Goal: Browse casually: Explore the website without a specific task or goal

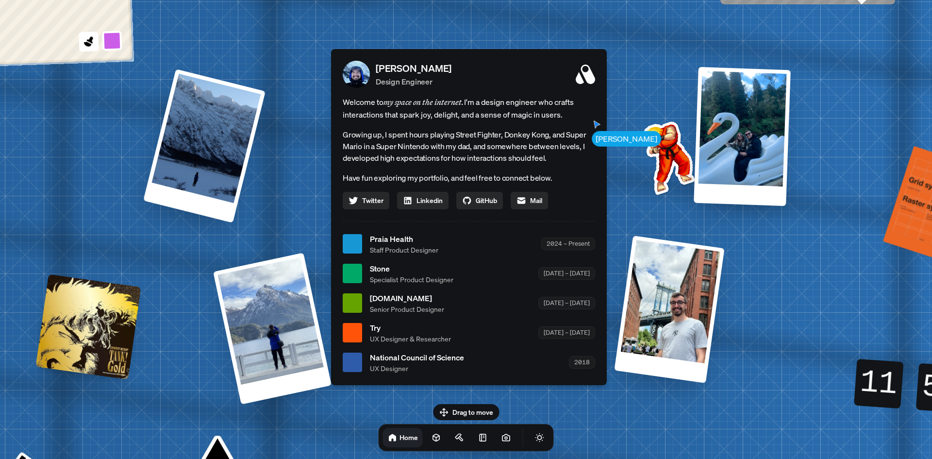
drag, startPoint x: 642, startPoint y: 183, endPoint x: 650, endPoint y: 196, distance: 14.4
click at [649, 196] on img at bounding box center [667, 156] width 98 height 98
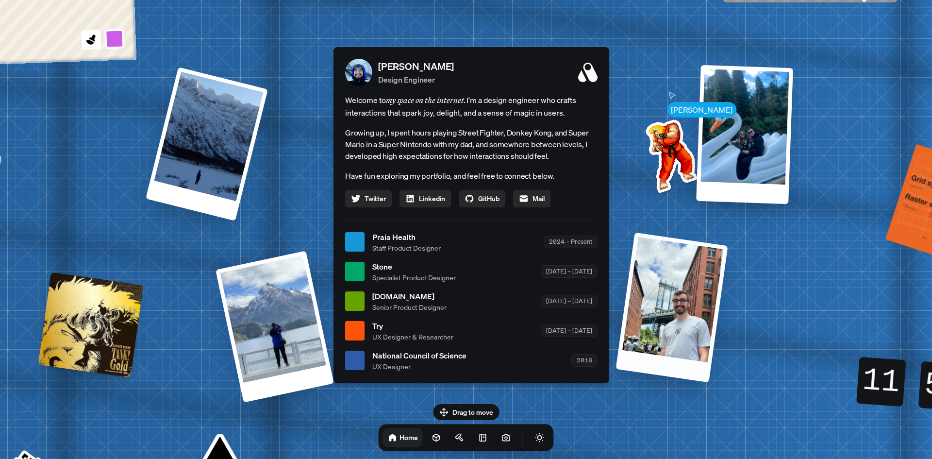
click at [661, 345] on div at bounding box center [671, 307] width 112 height 150
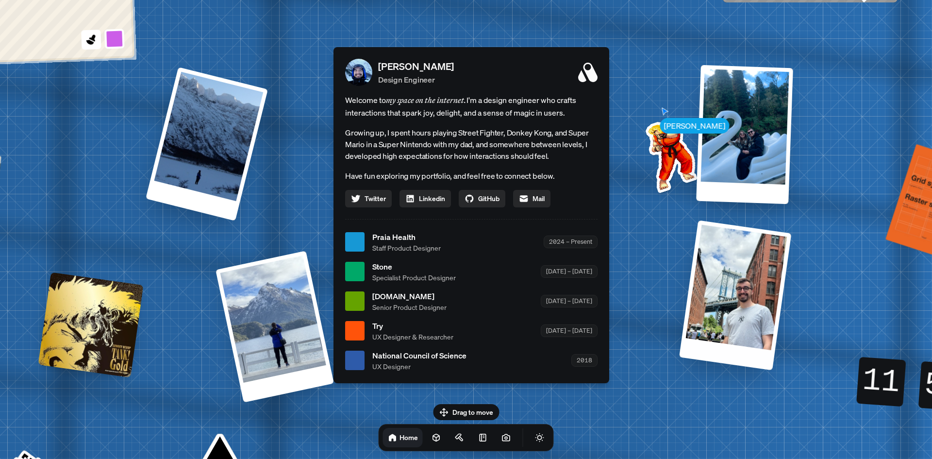
drag, startPoint x: 666, startPoint y: 342, endPoint x: 727, endPoint y: 321, distance: 64.6
click at [727, 321] on div at bounding box center [735, 295] width 112 height 150
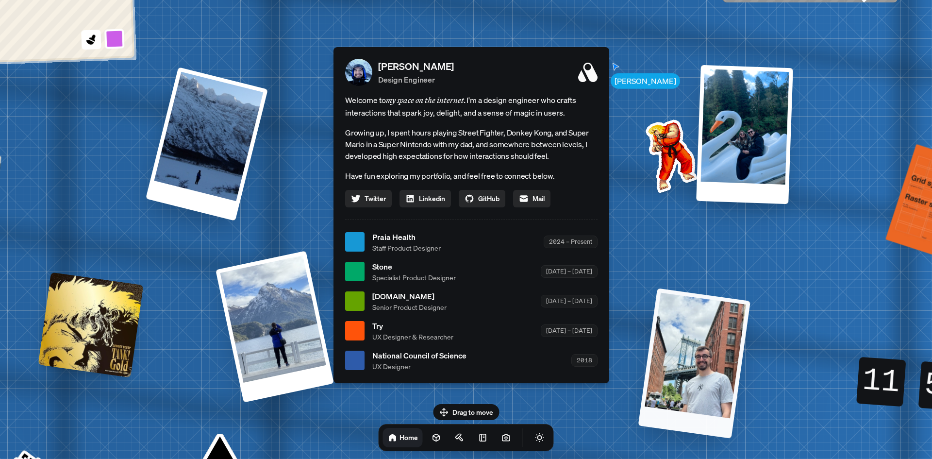
drag, startPoint x: 726, startPoint y: 319, endPoint x: 825, endPoint y: 404, distance: 130.4
click at [804, 408] on div "[PERSON_NAME] [PERSON_NAME] Design Engineer Welcome to my space on the internet…" at bounding box center [473, 241] width 1452 height 1271
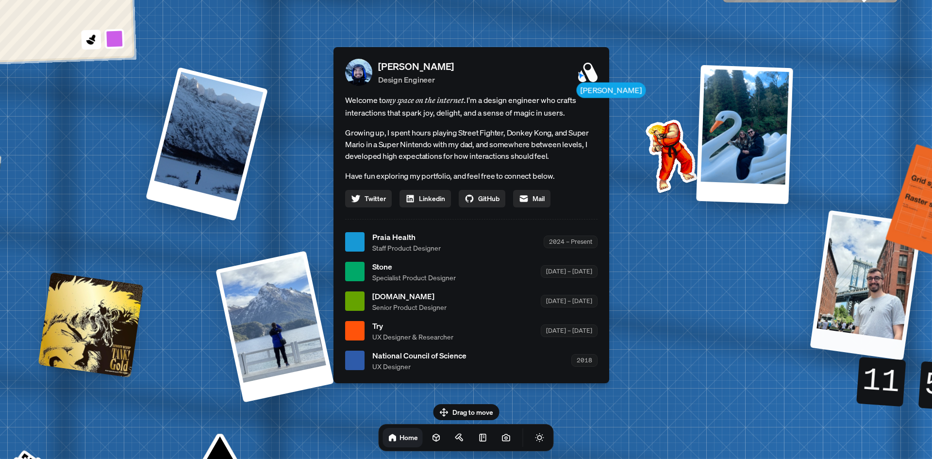
drag, startPoint x: 689, startPoint y: 333, endPoint x: 887, endPoint y: 285, distance: 203.6
click at [887, 285] on div at bounding box center [866, 285] width 112 height 150
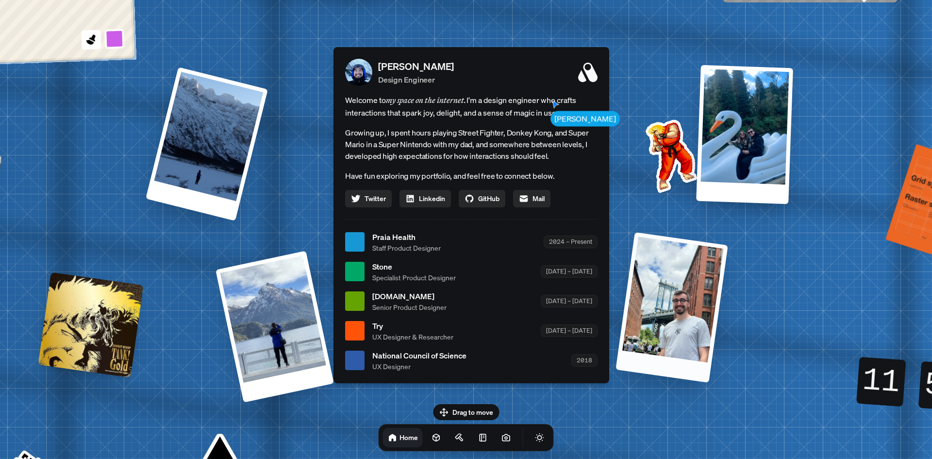
drag, startPoint x: 691, startPoint y: 286, endPoint x: 736, endPoint y: 389, distance: 111.9
click at [727, 382] on div at bounding box center [671, 307] width 112 height 150
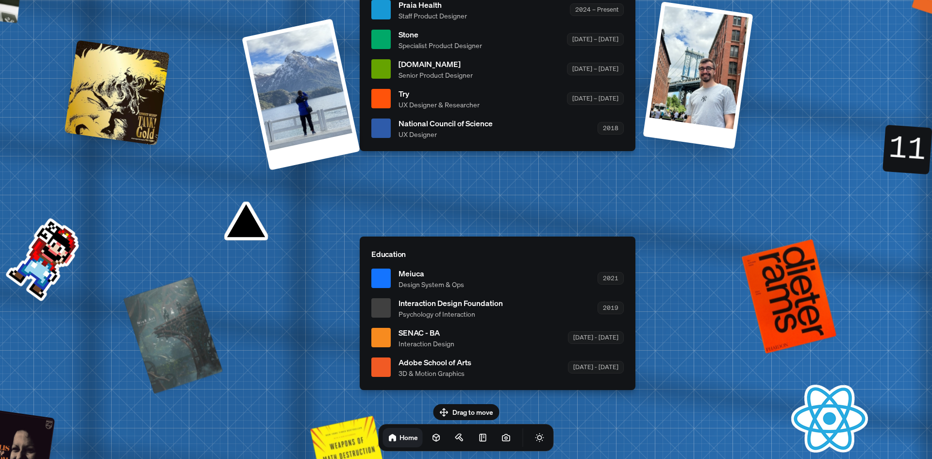
drag, startPoint x: 543, startPoint y: 364, endPoint x: 570, endPoint y: 481, distance: 120.4
click at [570, 0] on html "[PERSON_NAME] [PERSON_NAME] Design Engineer Welcome to my space on the internet…" at bounding box center [466, 0] width 932 height 0
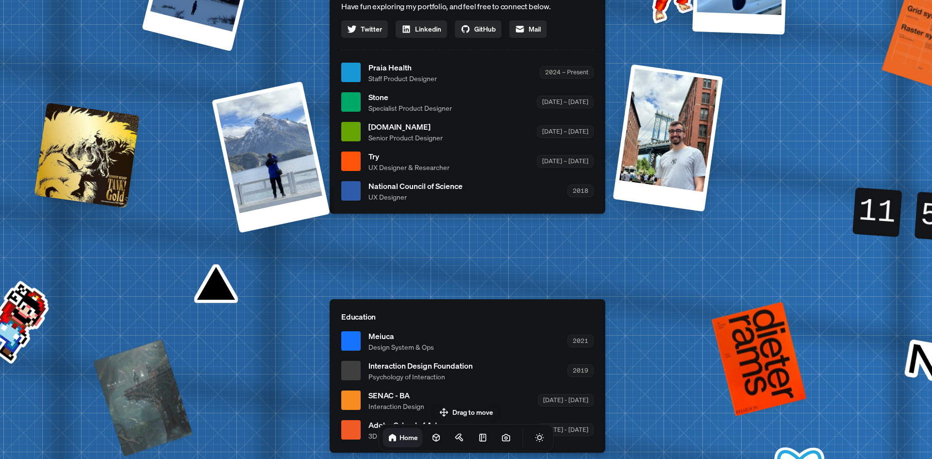
drag, startPoint x: 667, startPoint y: 313, endPoint x: 638, endPoint y: 381, distance: 73.5
click at [637, 393] on div "[PERSON_NAME] [PERSON_NAME] Design Engineer Welcome to my space on the internet…" at bounding box center [469, 72] width 1452 height 1271
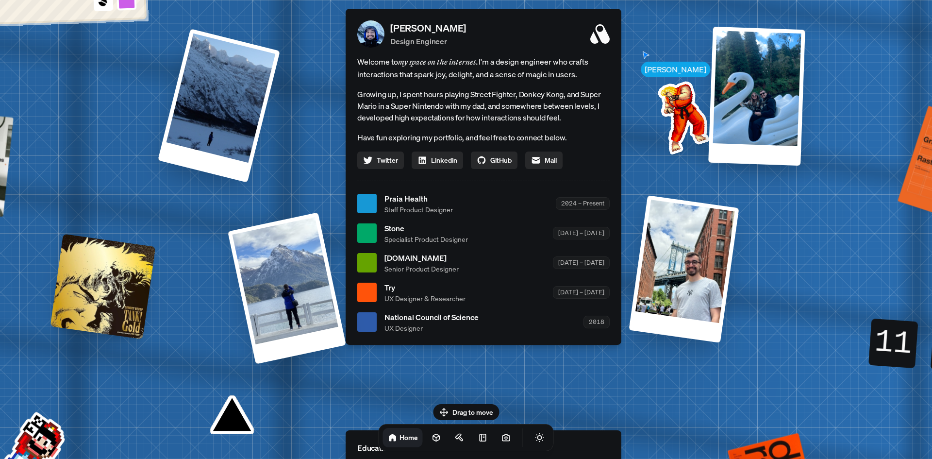
drag, startPoint x: 616, startPoint y: 290, endPoint x: 631, endPoint y: 405, distance: 116.5
click at [631, 405] on div "[PERSON_NAME] [PERSON_NAME] Design Engineer Welcome to my space on the internet…" at bounding box center [485, 203] width 1452 height 1271
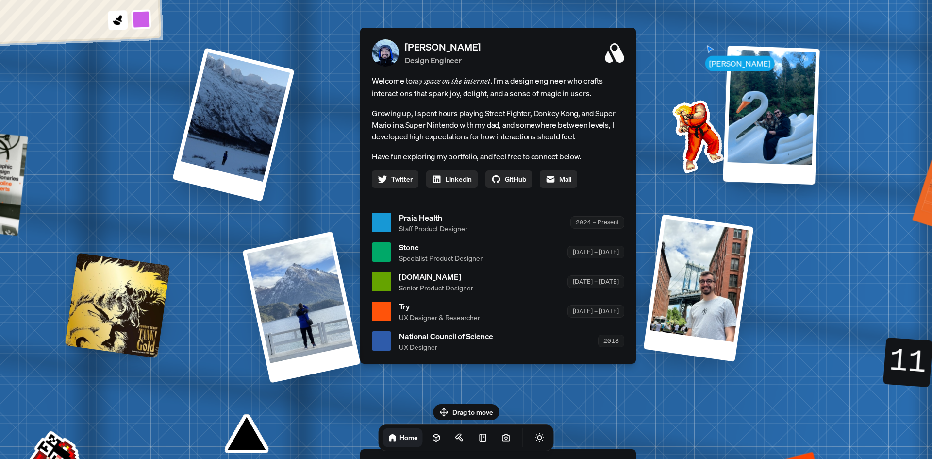
drag, startPoint x: 618, startPoint y: 378, endPoint x: 627, endPoint y: 380, distance: 9.3
click at [627, 380] on div "[PERSON_NAME] [PERSON_NAME] Design Engineer Welcome to my space on the internet…" at bounding box center [500, 222] width 1452 height 1271
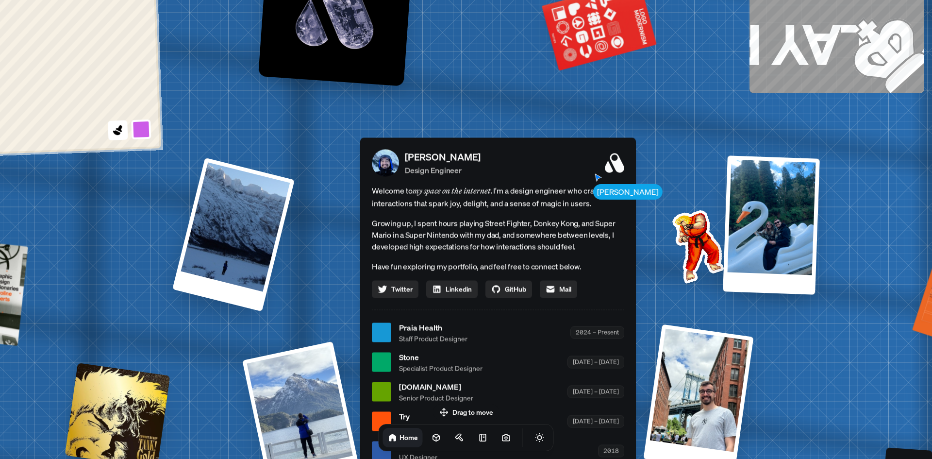
click at [568, 263] on p "Have fun exploring my portfolio, and feel free to connect below." at bounding box center [498, 266] width 252 height 13
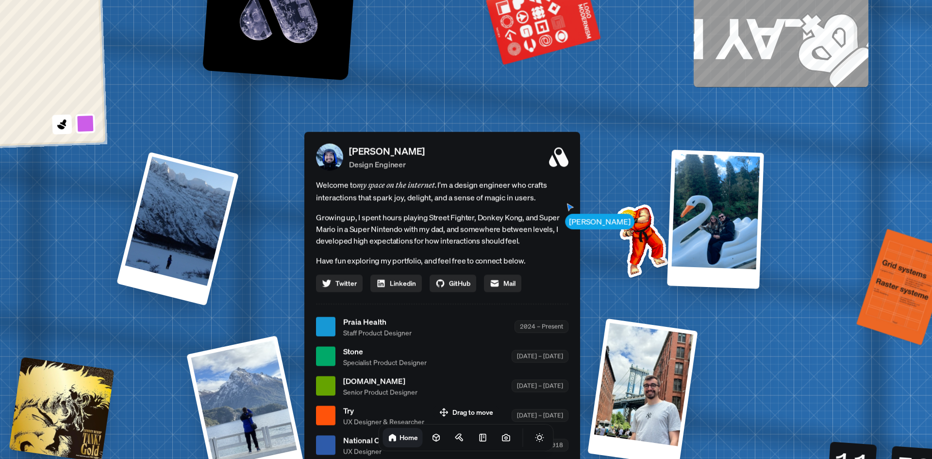
drag, startPoint x: 584, startPoint y: 267, endPoint x: 499, endPoint y: 253, distance: 86.1
click at [510, 258] on p "Have fun exploring my portfolio, and feel free to connect below." at bounding box center [442, 260] width 252 height 13
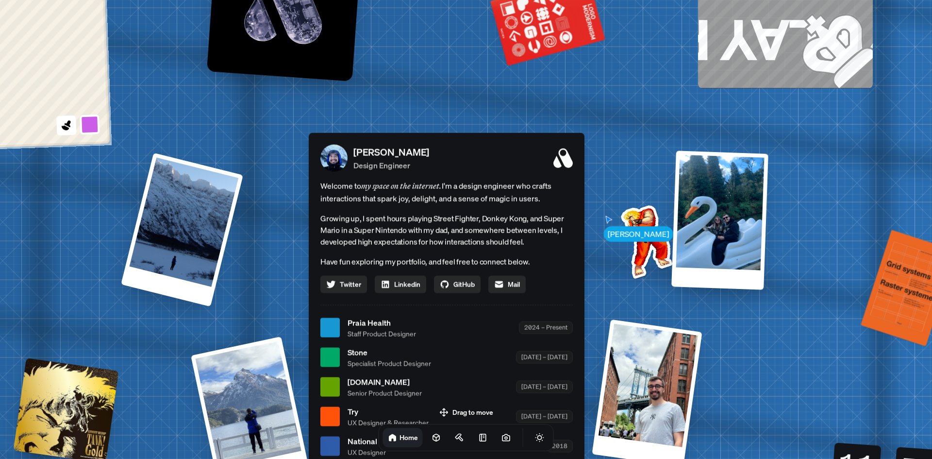
drag, startPoint x: 472, startPoint y: 243, endPoint x: 536, endPoint y: 246, distance: 63.7
click at [536, 246] on div "Welcome to my space on the internet. I'm a design engineer who crafts interacti…" at bounding box center [446, 236] width 252 height 114
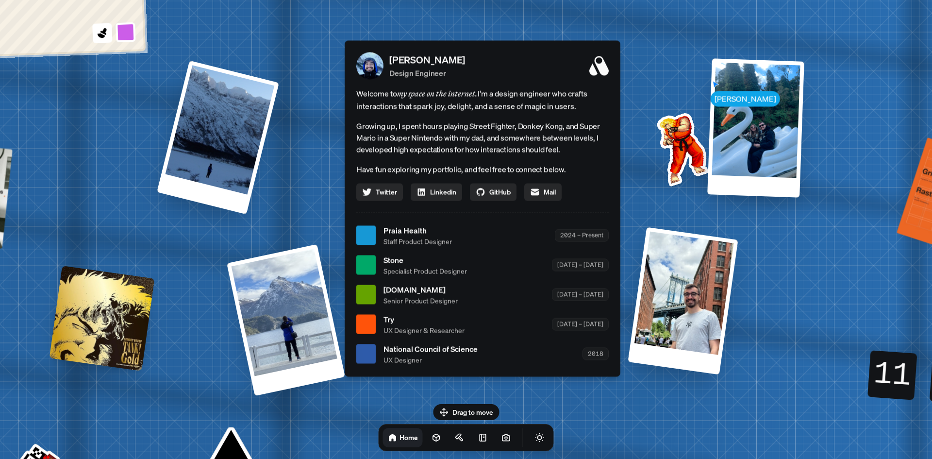
drag, startPoint x: 532, startPoint y: 236, endPoint x: 530, endPoint y: 145, distance: 91.2
click at [530, 145] on p "Growing up, I spent hours playing Street Fighter, Donkey Kong, and Super Mario …" at bounding box center [482, 137] width 252 height 35
click at [431, 438] on icon at bounding box center [436, 437] width 10 height 10
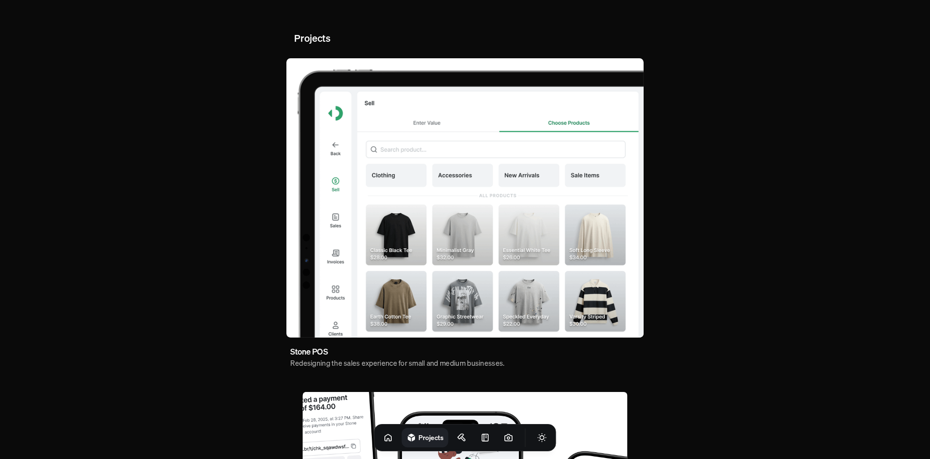
click at [594, 268] on img at bounding box center [464, 197] width 357 height 279
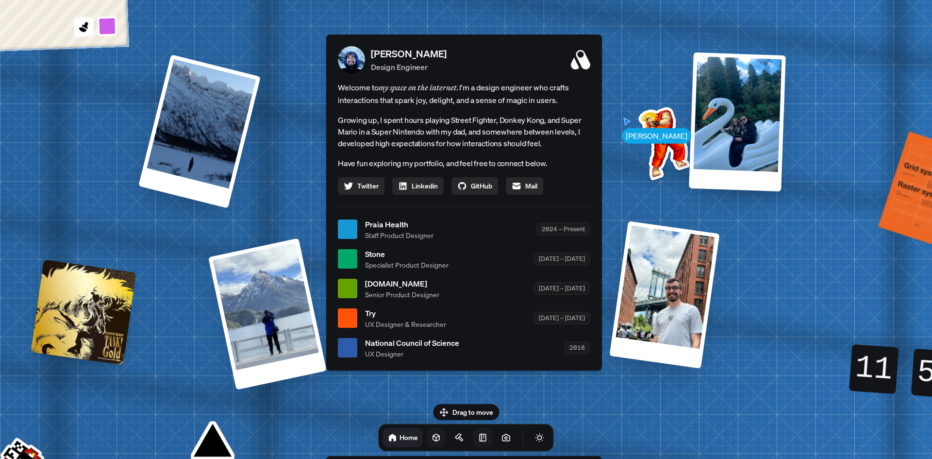
click at [478, 440] on icon at bounding box center [483, 437] width 10 height 10
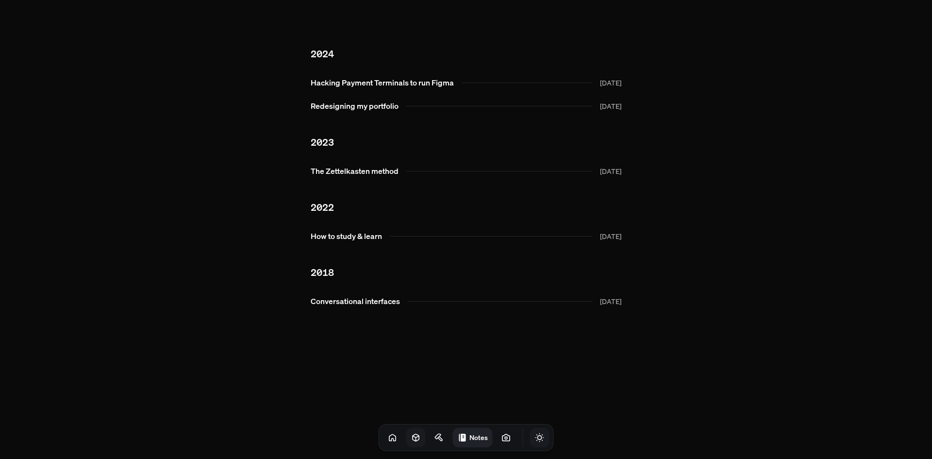
click at [530, 441] on button "Toggle Theme" at bounding box center [539, 436] width 19 height 19
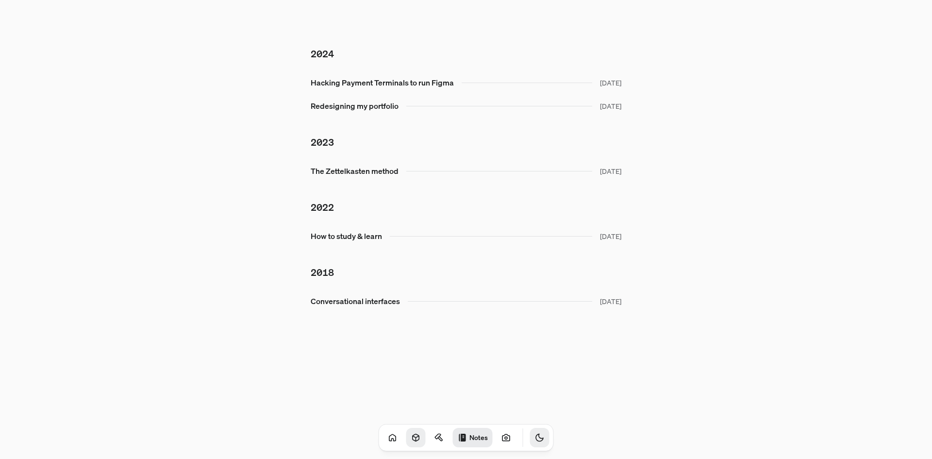
click at [535, 441] on icon "Toggle Theme" at bounding box center [540, 437] width 10 height 10
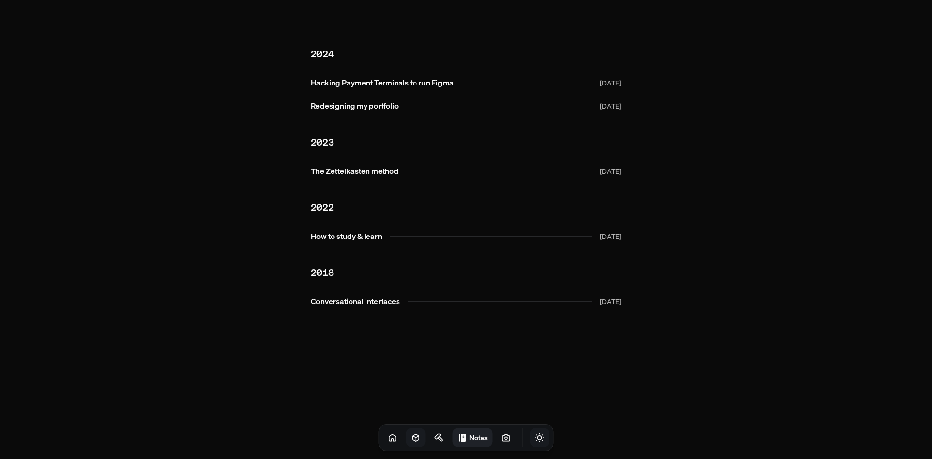
click at [535, 441] on icon "Toggle Theme" at bounding box center [540, 437] width 10 height 10
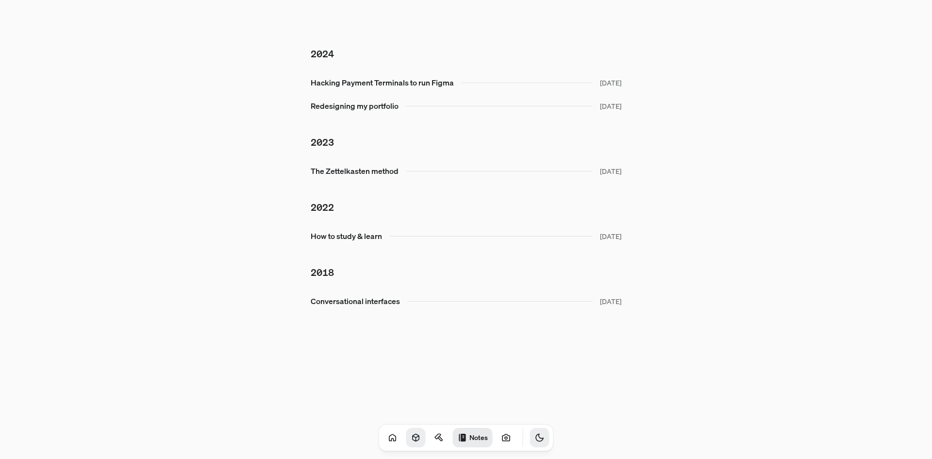
click at [535, 441] on icon "Toggle Theme" at bounding box center [540, 437] width 10 height 10
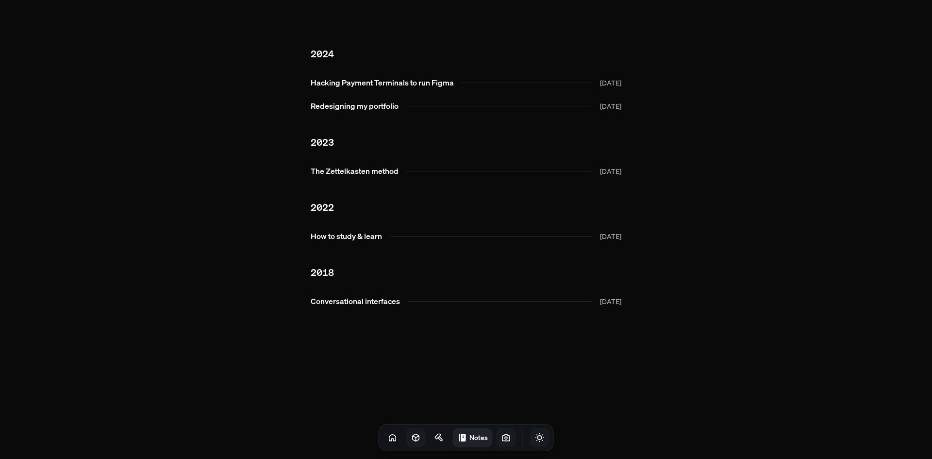
click at [496, 442] on link at bounding box center [505, 436] width 19 height 19
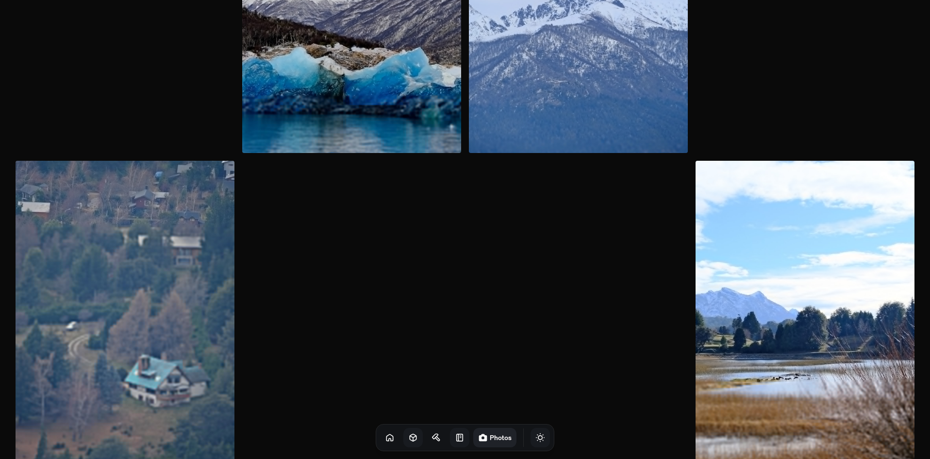
scroll to position [6548, 0]
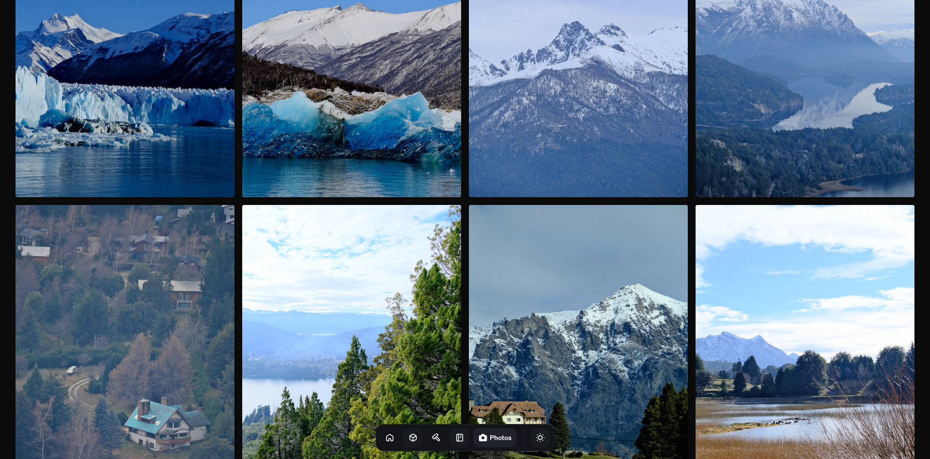
click at [731, 284] on img at bounding box center [804, 369] width 219 height 328
click at [840, 296] on img at bounding box center [804, 369] width 219 height 328
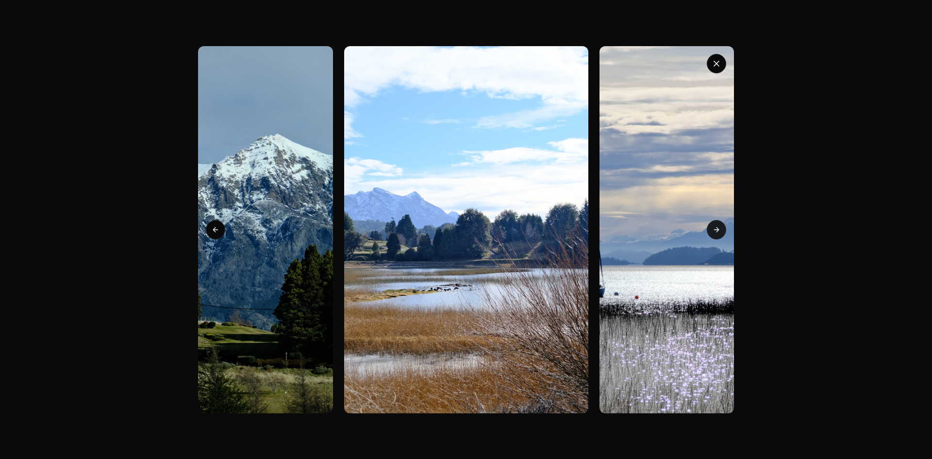
click at [715, 227] on icon at bounding box center [716, 230] width 8 height 8
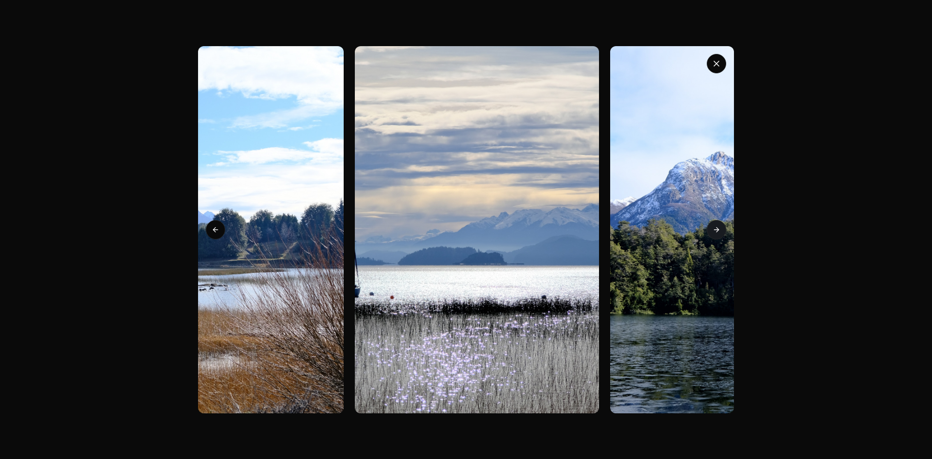
click at [715, 227] on icon at bounding box center [716, 230] width 8 height 8
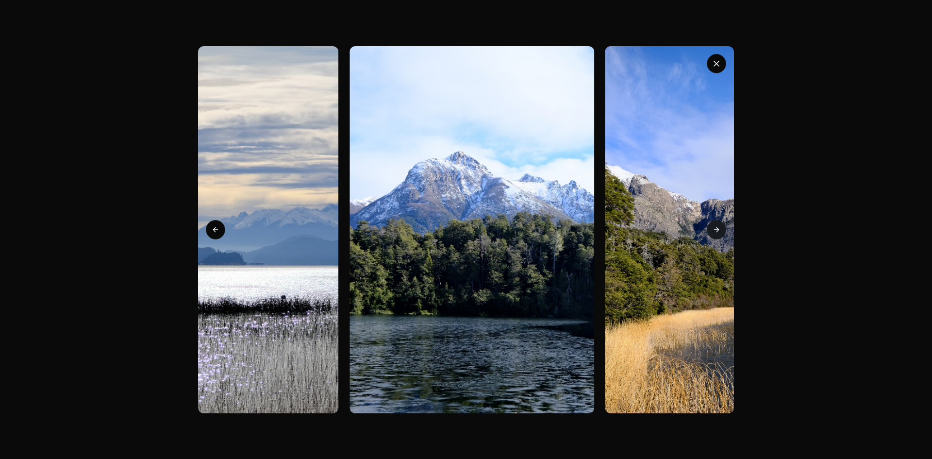
click at [715, 227] on icon at bounding box center [716, 230] width 8 height 8
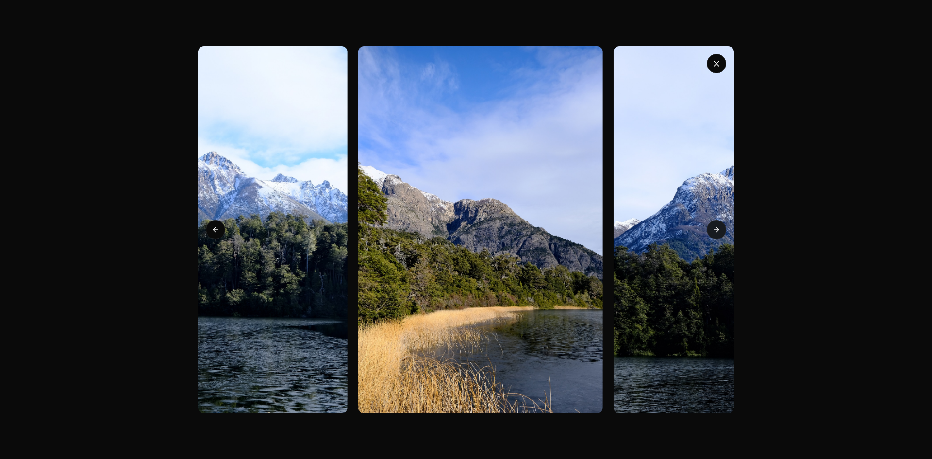
click at [715, 227] on icon at bounding box center [716, 230] width 8 height 8
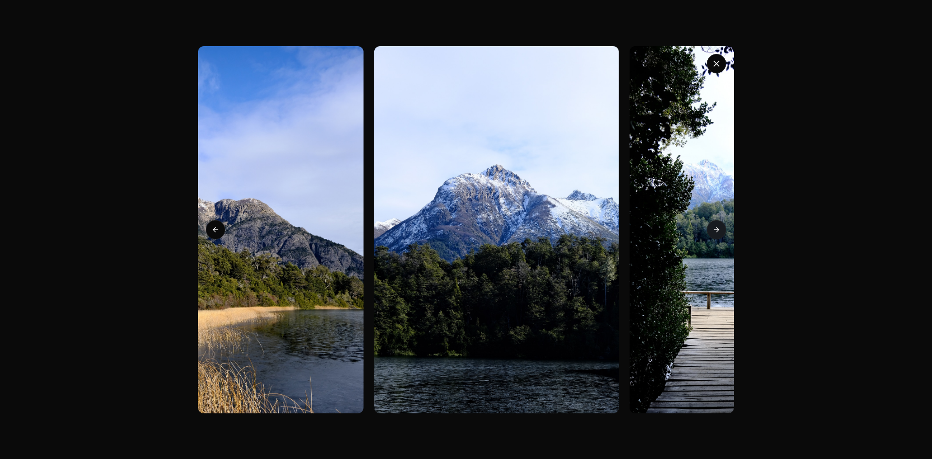
click at [715, 227] on icon at bounding box center [716, 230] width 8 height 8
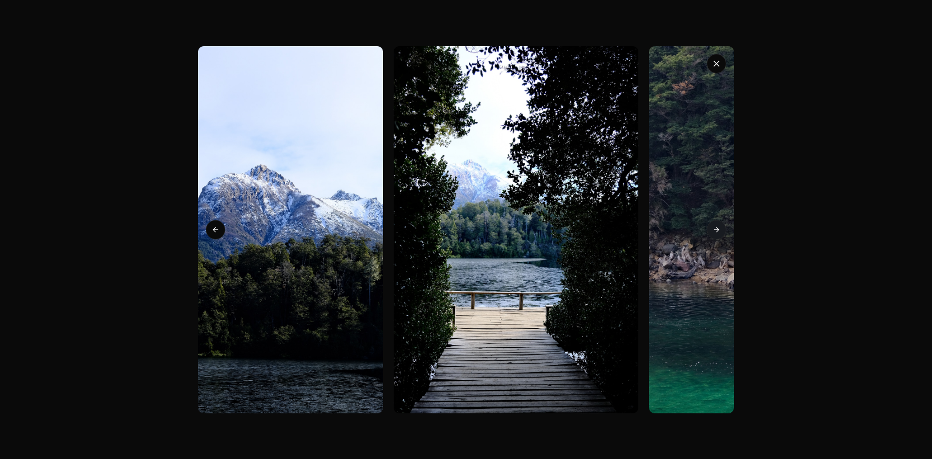
click at [715, 227] on icon at bounding box center [716, 230] width 8 height 8
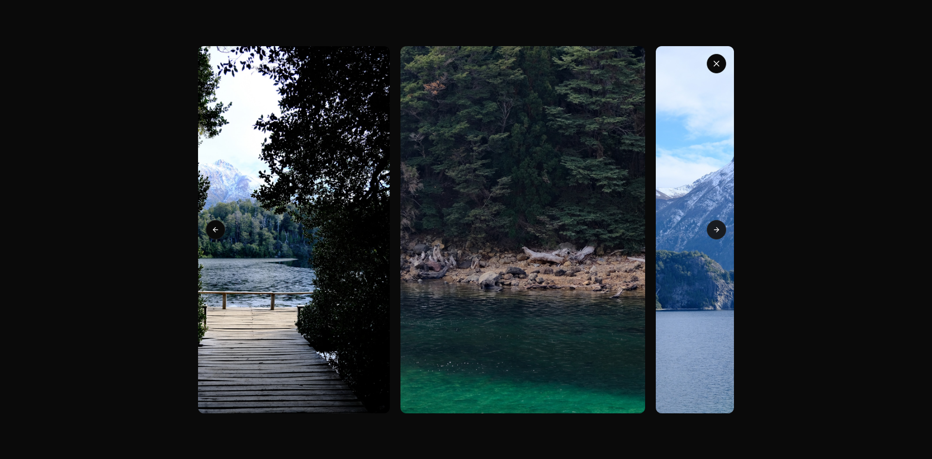
click at [715, 227] on icon at bounding box center [716, 230] width 8 height 8
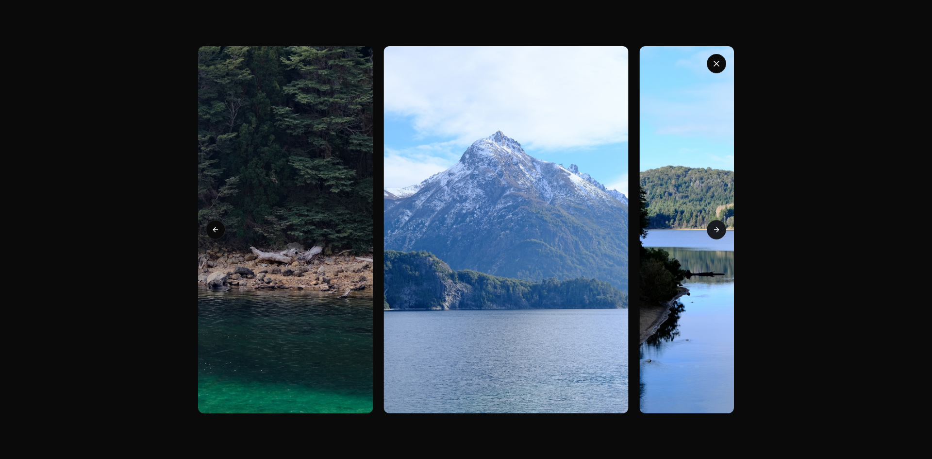
click at [715, 227] on icon at bounding box center [716, 230] width 8 height 8
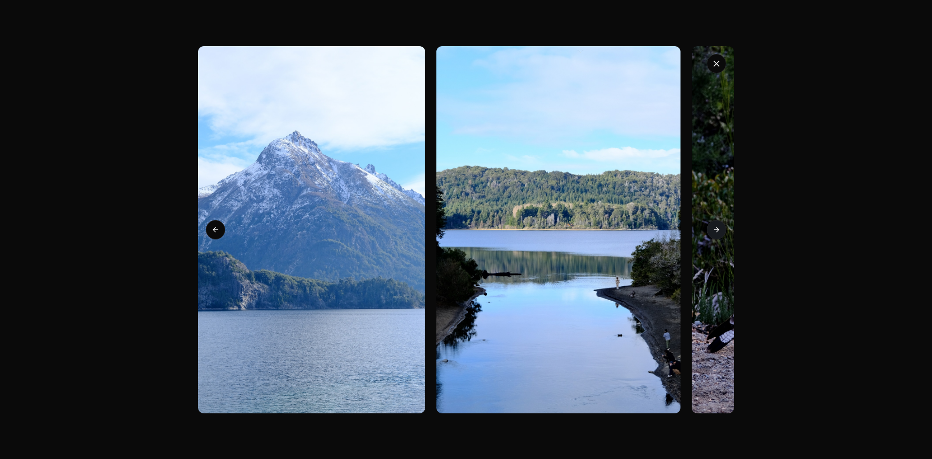
click at [715, 227] on icon at bounding box center [716, 230] width 8 height 8
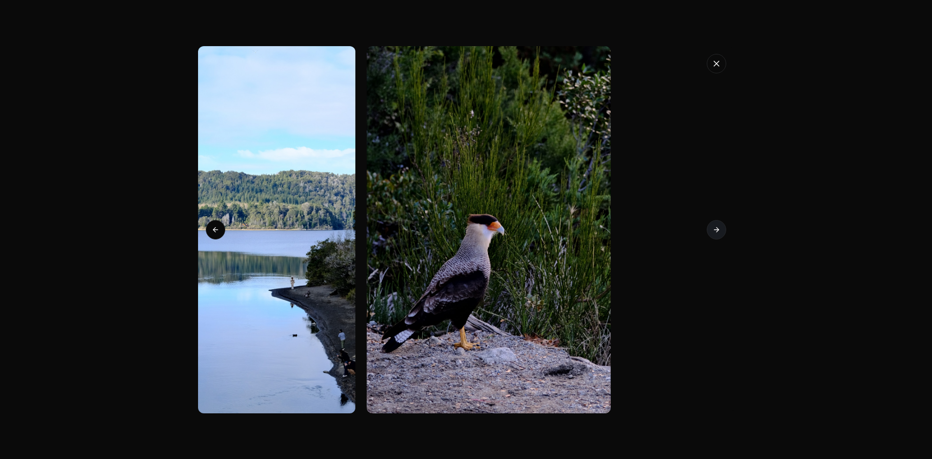
click at [715, 227] on icon at bounding box center [716, 230] width 8 height 8
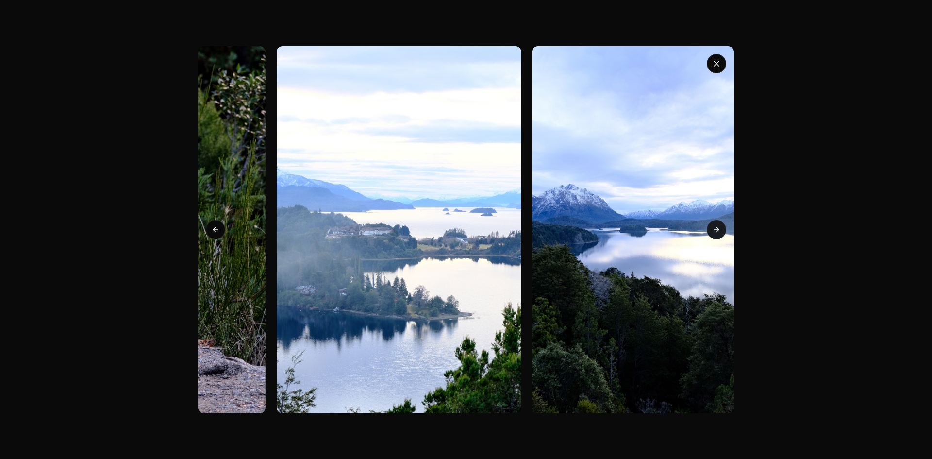
click at [715, 227] on icon at bounding box center [716, 230] width 8 height 8
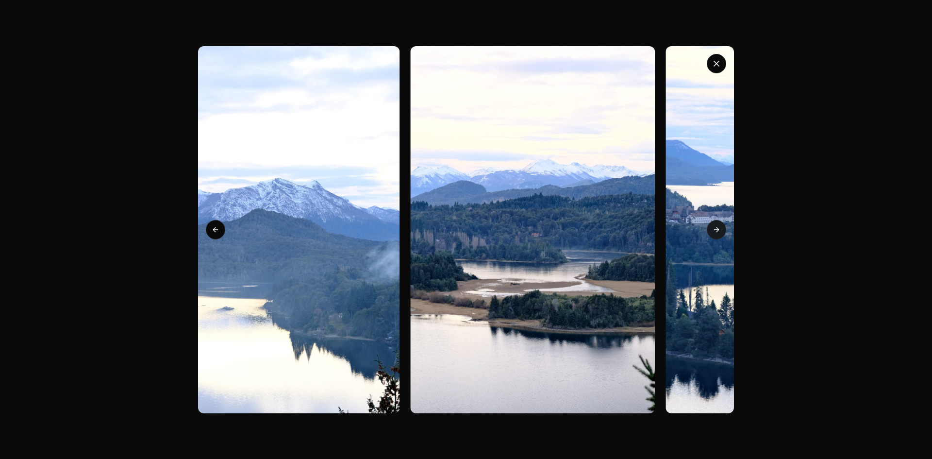
click at [715, 227] on icon at bounding box center [716, 230] width 8 height 8
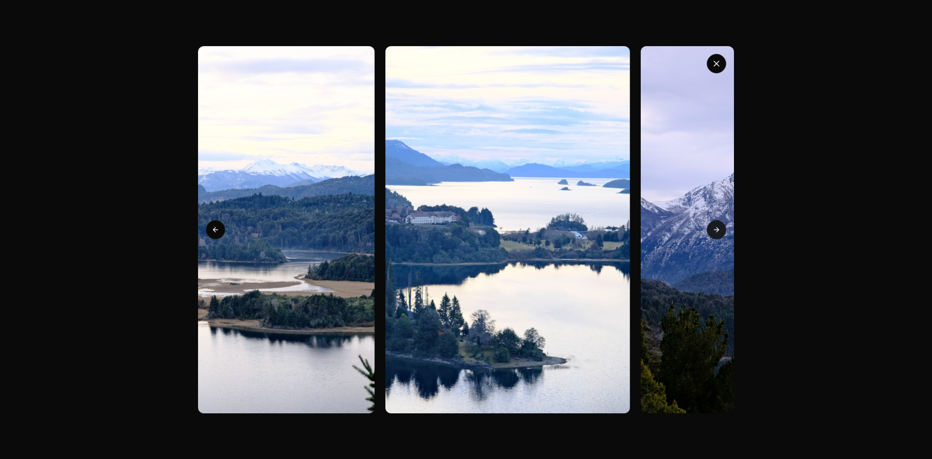
click at [715, 227] on icon at bounding box center [716, 230] width 8 height 8
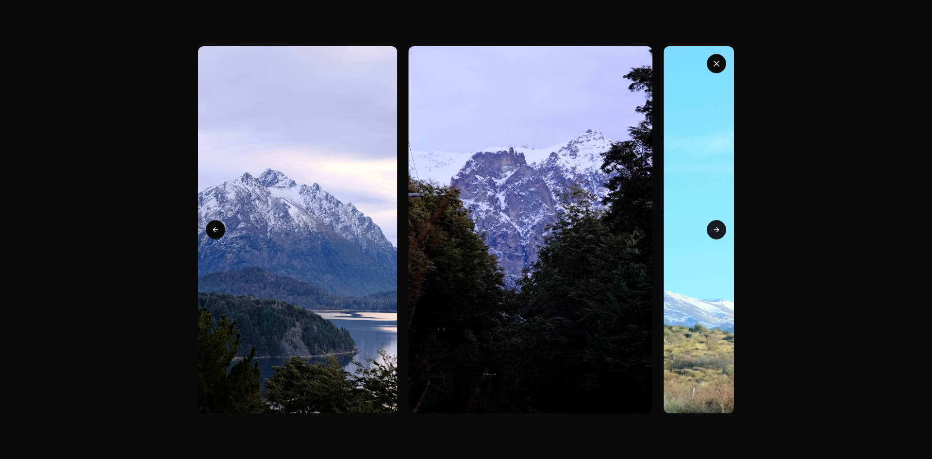
click at [715, 227] on icon at bounding box center [716, 230] width 8 height 8
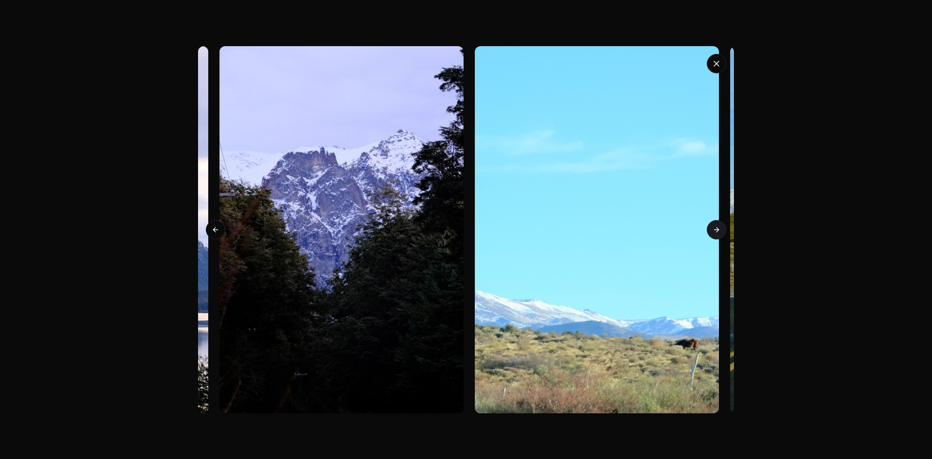
click at [715, 227] on icon at bounding box center [716, 230] width 8 height 8
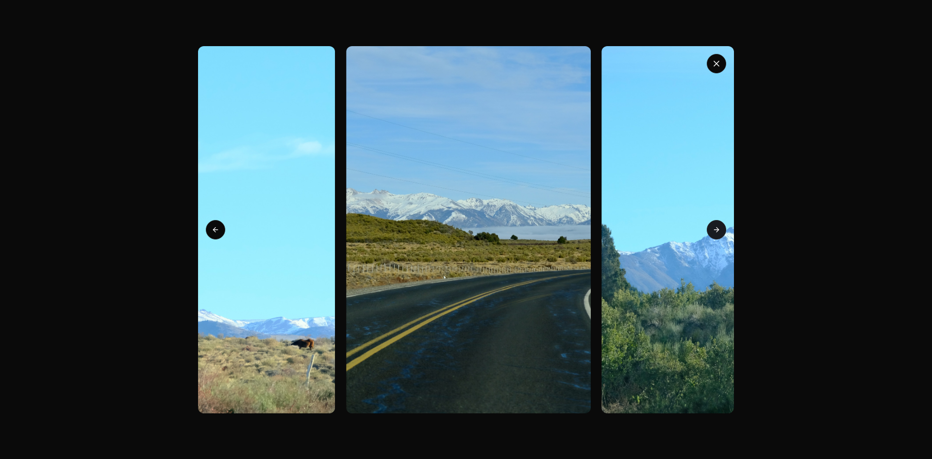
click at [715, 227] on icon at bounding box center [716, 230] width 8 height 8
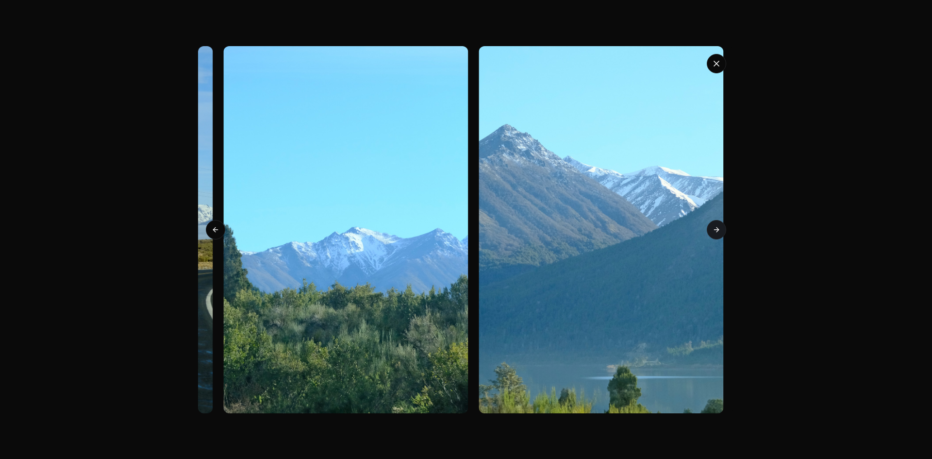
click at [715, 227] on icon at bounding box center [716, 230] width 8 height 8
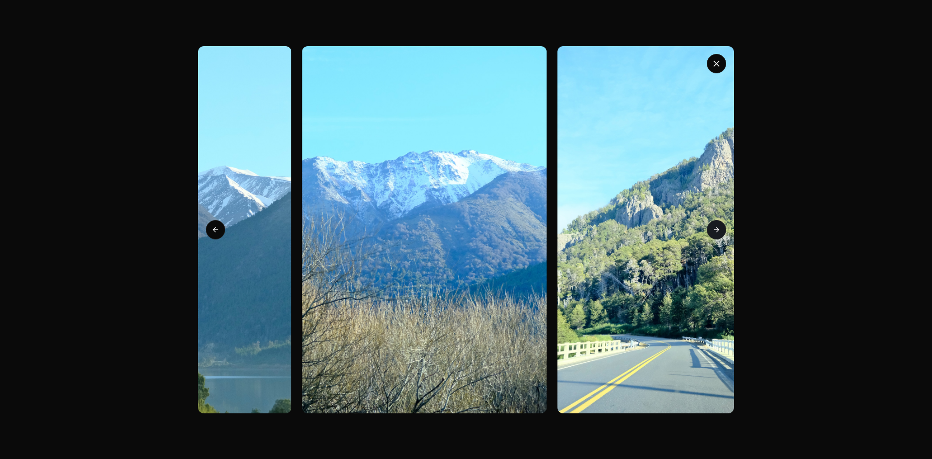
click at [715, 227] on icon at bounding box center [716, 230] width 8 height 8
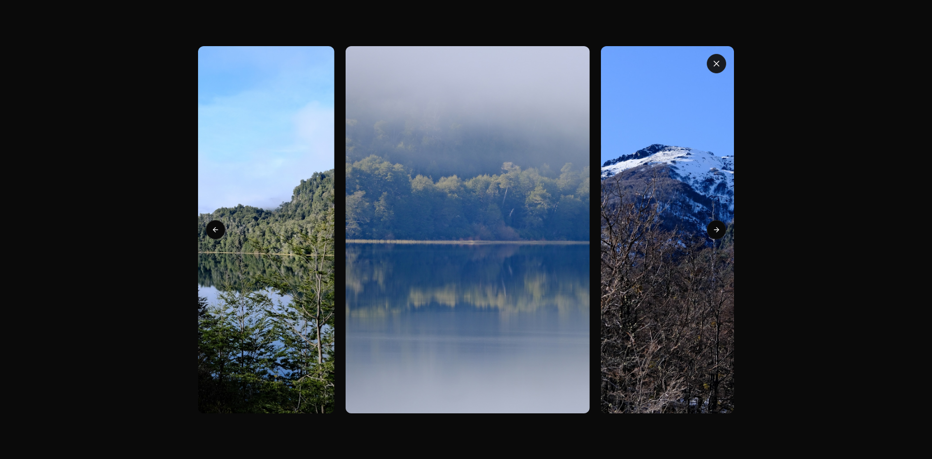
click at [713, 62] on icon "button" at bounding box center [716, 64] width 10 height 10
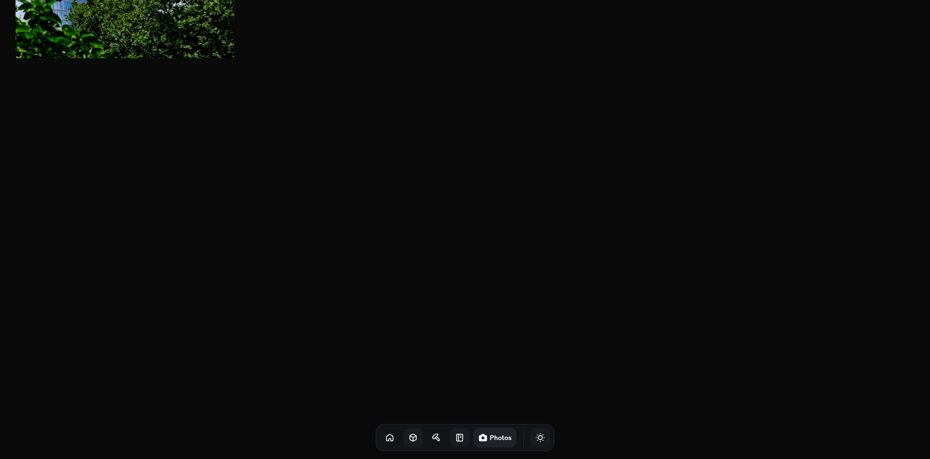
scroll to position [0, 0]
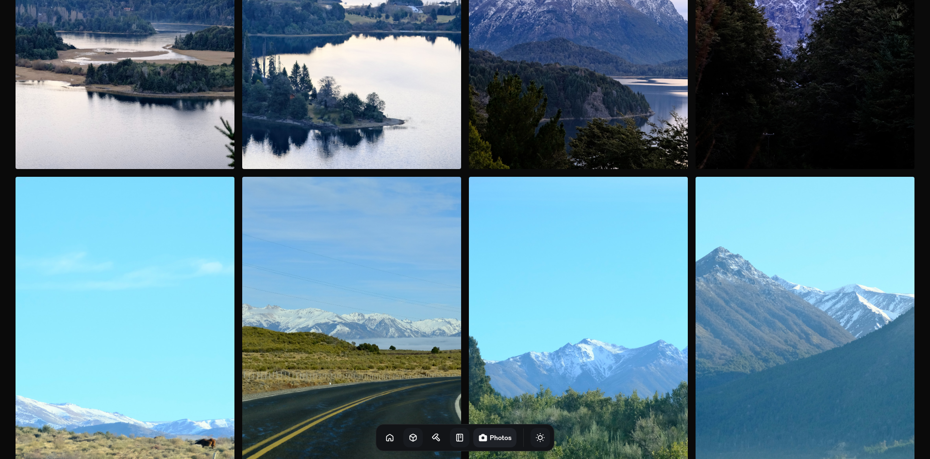
scroll to position [8346, 0]
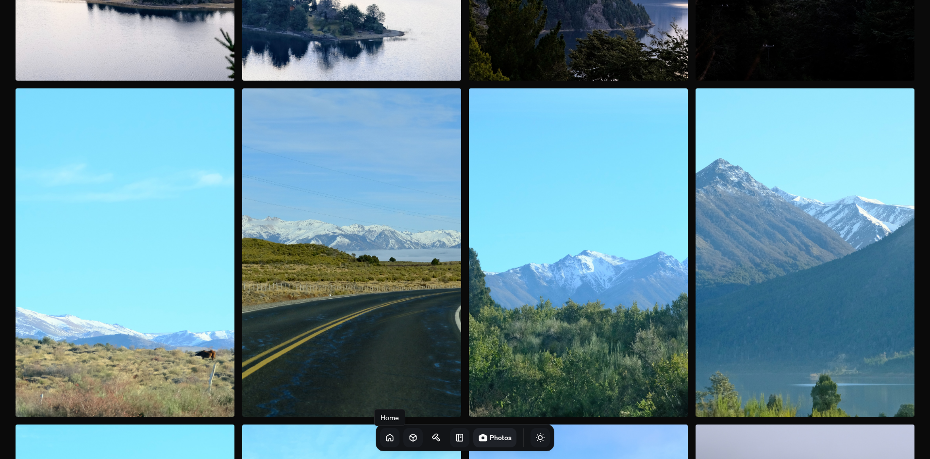
click at [380, 443] on link at bounding box center [389, 436] width 19 height 19
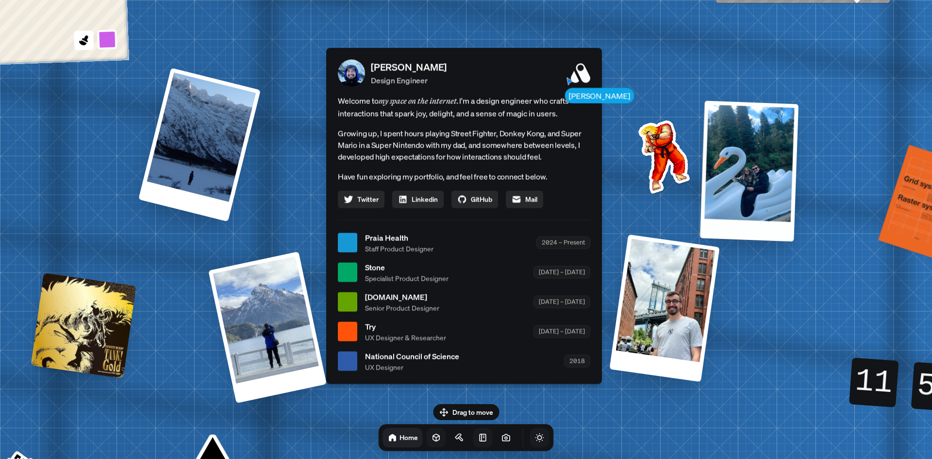
drag, startPoint x: 729, startPoint y: 175, endPoint x: 742, endPoint y: 211, distance: 37.8
click at [742, 211] on div at bounding box center [749, 170] width 99 height 141
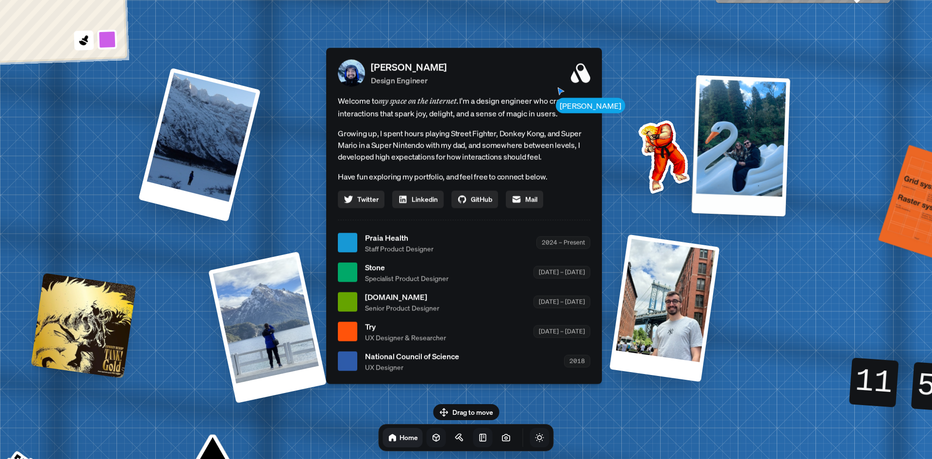
click at [742, 211] on div at bounding box center [740, 145] width 99 height 141
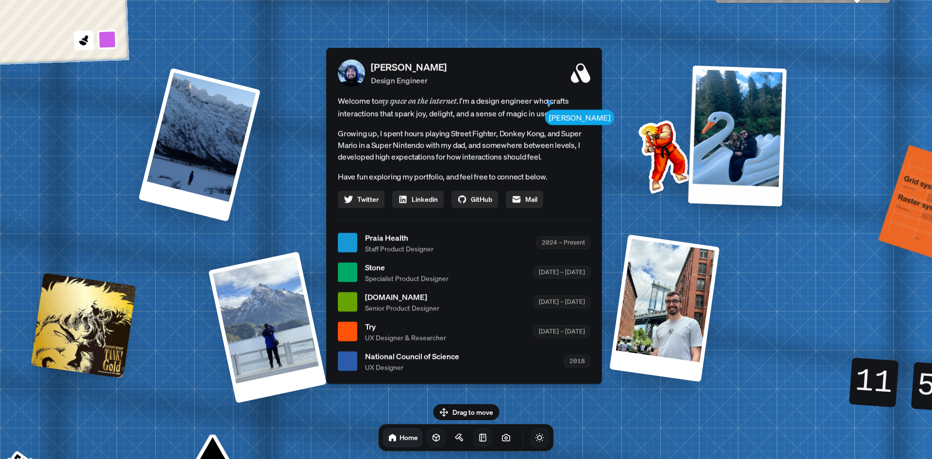
drag, startPoint x: 734, startPoint y: 190, endPoint x: 740, endPoint y: 313, distance: 123.4
click at [740, 206] on div at bounding box center [737, 135] width 99 height 141
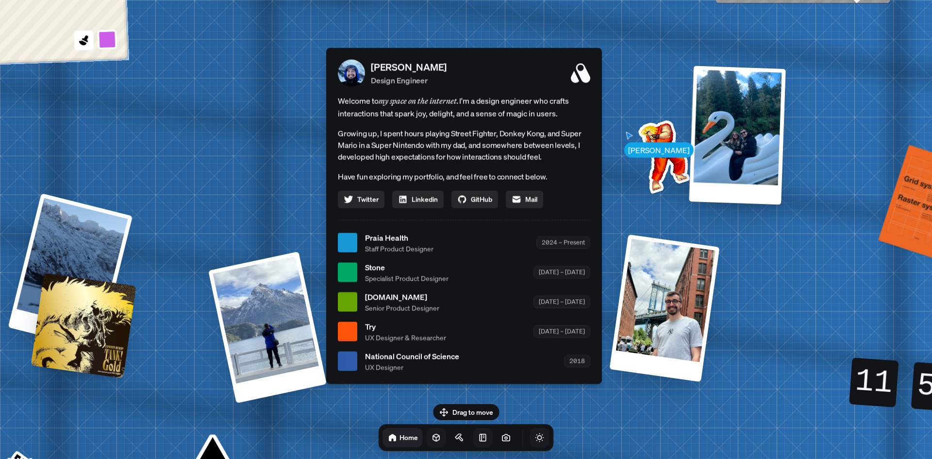
drag, startPoint x: 183, startPoint y: 178, endPoint x: 46, endPoint y: 371, distance: 236.6
click at [48, 380] on div "[PERSON_NAME] [PERSON_NAME] Design Engineer Welcome to my space on the internet…" at bounding box center [466, 242] width 1452 height 1271
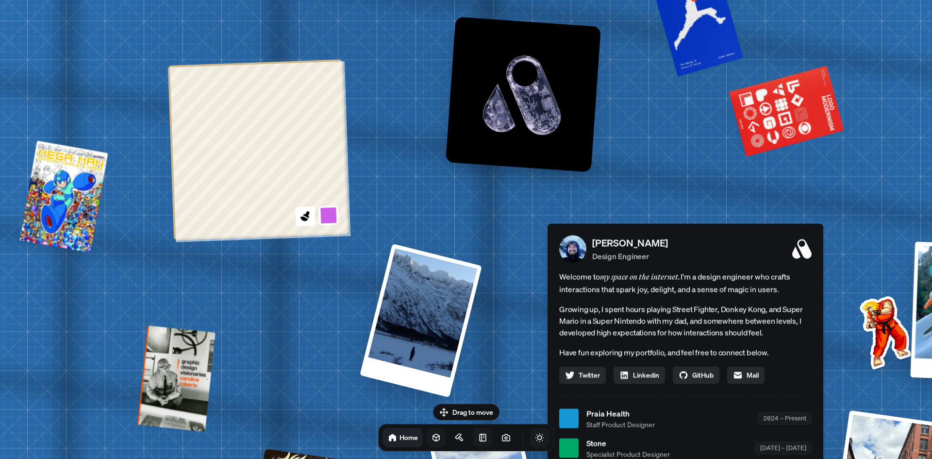
drag, startPoint x: 168, startPoint y: 208, endPoint x: 389, endPoint y: 190, distance: 222.0
click at [389, 190] on div "[PERSON_NAME] [PERSON_NAME] Design Engineer Welcome to my space on the internet…" at bounding box center [687, 418] width 1452 height 1271
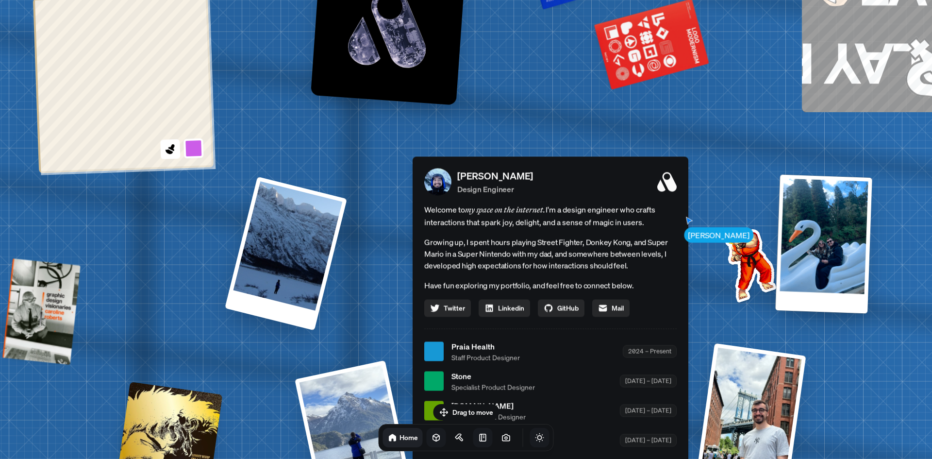
drag, startPoint x: 396, startPoint y: 182, endPoint x: 283, endPoint y: 119, distance: 129.9
click at [287, 120] on div "[PERSON_NAME] [PERSON_NAME] Design Engineer Welcome to my space on the internet…" at bounding box center [552, 351] width 1452 height 1271
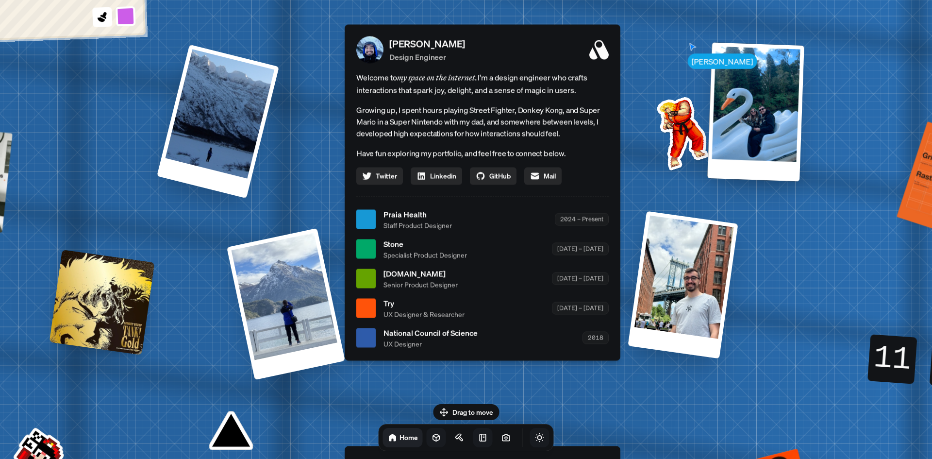
drag, startPoint x: 358, startPoint y: 140, endPoint x: 298, endPoint y: 62, distance: 98.7
click at [298, 61] on div "[PERSON_NAME] [PERSON_NAME] Design Engineer Welcome to my space on the internet…" at bounding box center [484, 219] width 1452 height 1271
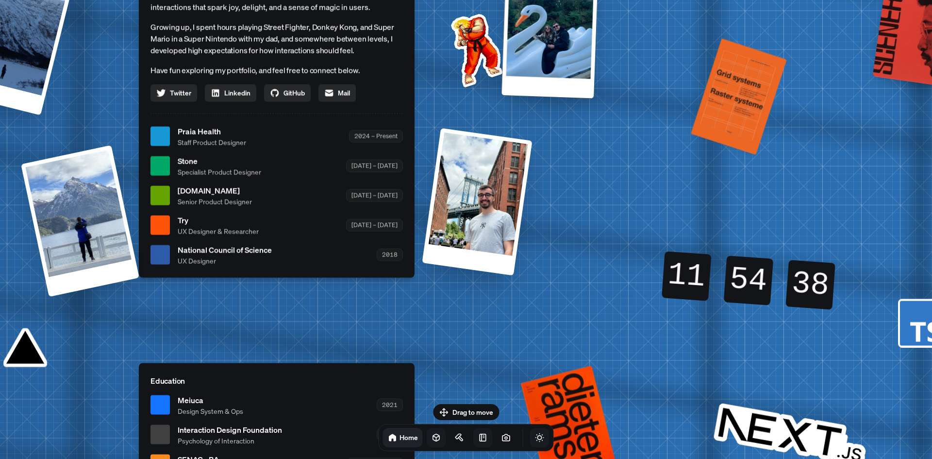
drag, startPoint x: 834, startPoint y: 373, endPoint x: 624, endPoint y: 292, distance: 224.3
click at [624, 292] on div "[PERSON_NAME] [PERSON_NAME] Design Engineer Welcome to my space on the internet…" at bounding box center [279, 136] width 1452 height 1271
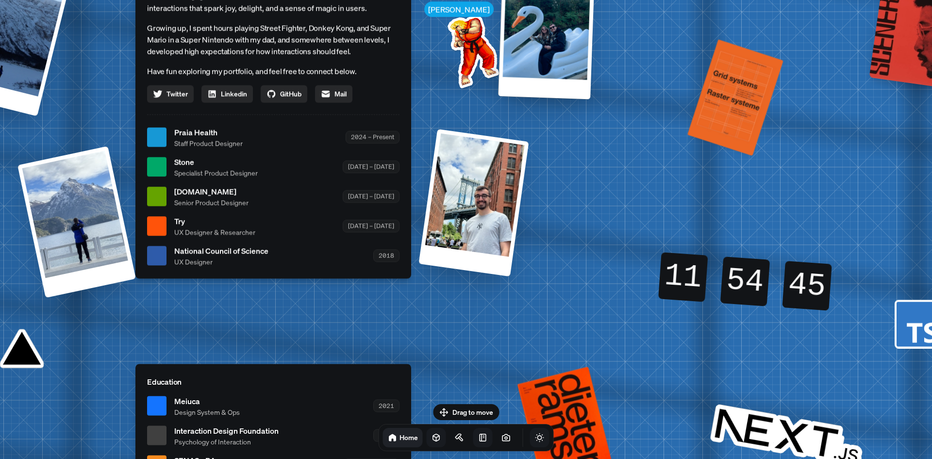
click at [579, 348] on div "[PERSON_NAME] [PERSON_NAME] Design Engineer Welcome to my space on the internet…" at bounding box center [275, 137] width 1452 height 1271
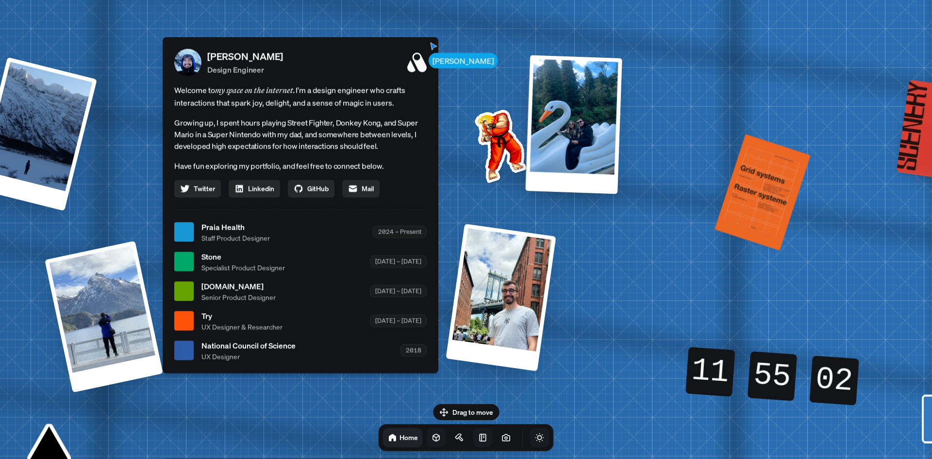
drag, startPoint x: 620, startPoint y: 246, endPoint x: 641, endPoint y: 316, distance: 74.1
click at [641, 317] on div "[PERSON_NAME] [PERSON_NAME] Design Engineer Welcome to my space on the internet…" at bounding box center [302, 231] width 1452 height 1271
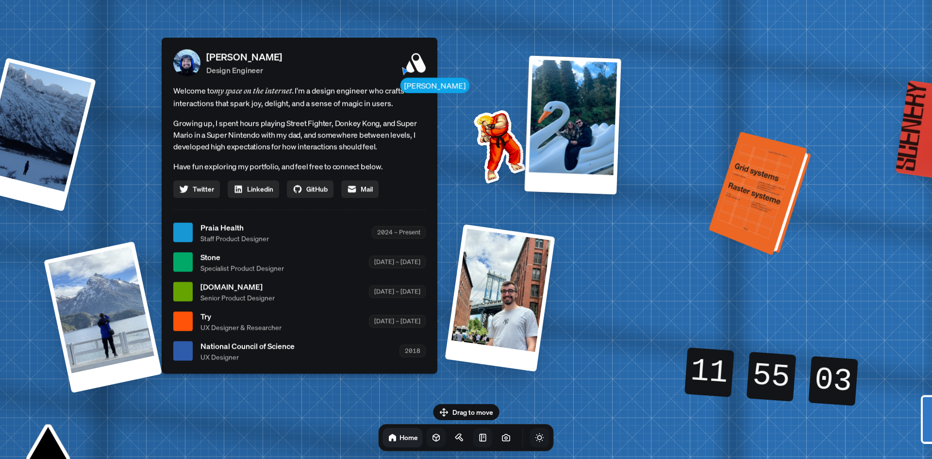
click at [752, 204] on div at bounding box center [761, 194] width 95 height 119
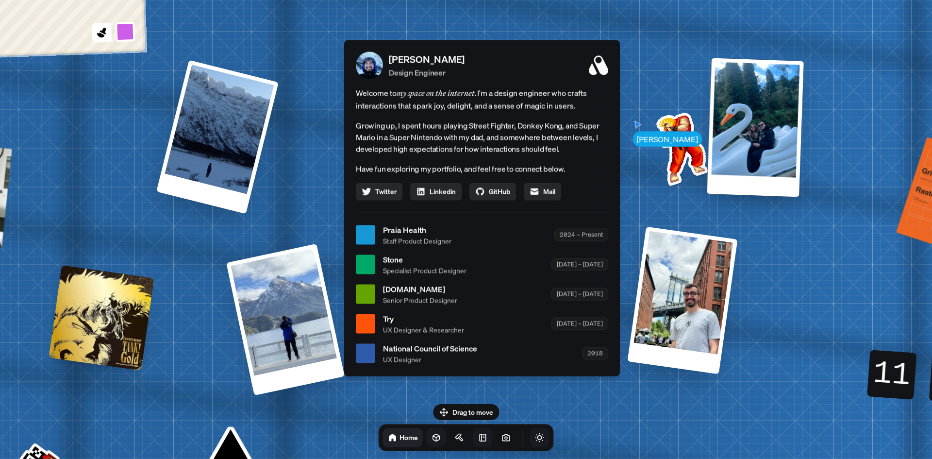
drag, startPoint x: 593, startPoint y: 286, endPoint x: 750, endPoint y: 280, distance: 157.3
click at [761, 281] on div "[PERSON_NAME] [PERSON_NAME] Design Engineer Welcome to my space on the internet…" at bounding box center [484, 234] width 1452 height 1271
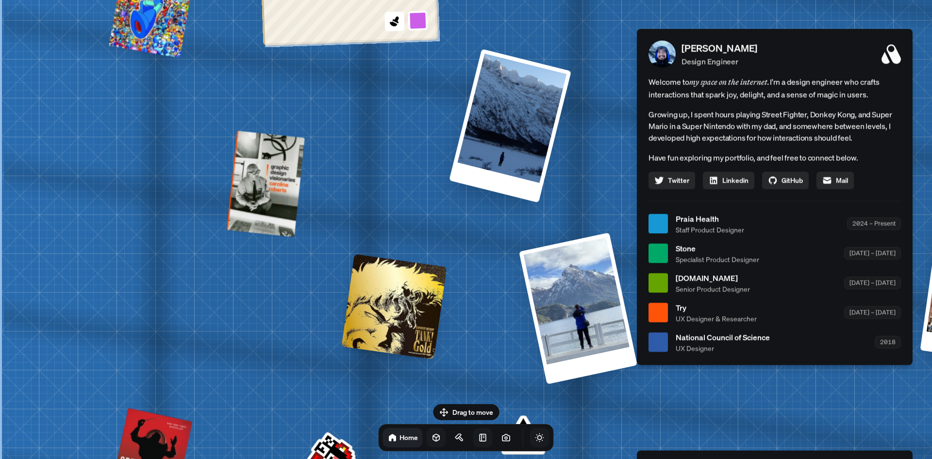
drag, startPoint x: 219, startPoint y: 239, endPoint x: 518, endPoint y: 95, distance: 332.3
click at [521, 148] on div "[PERSON_NAME] [PERSON_NAME] Design Engineer Welcome to my space on the internet…" at bounding box center [776, 223] width 1452 height 1271
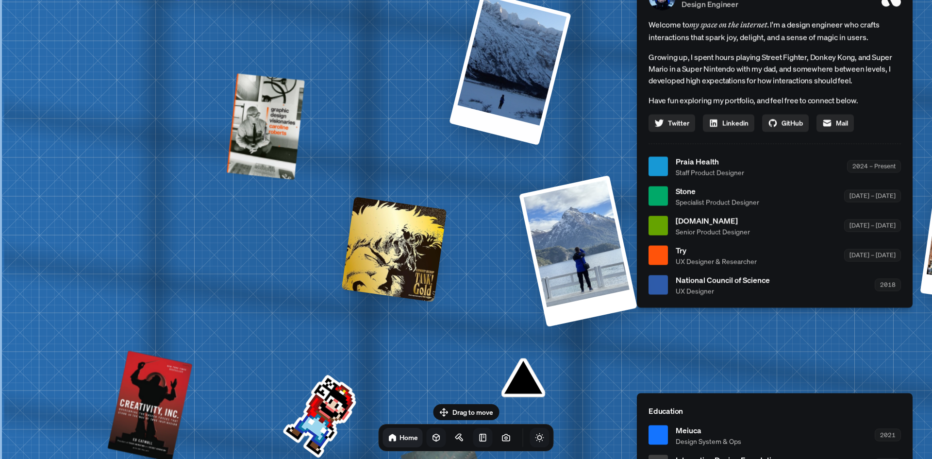
drag, startPoint x: 368, startPoint y: 253, endPoint x: 358, endPoint y: 117, distance: 136.2
click at [358, 197] on div at bounding box center [394, 249] width 105 height 105
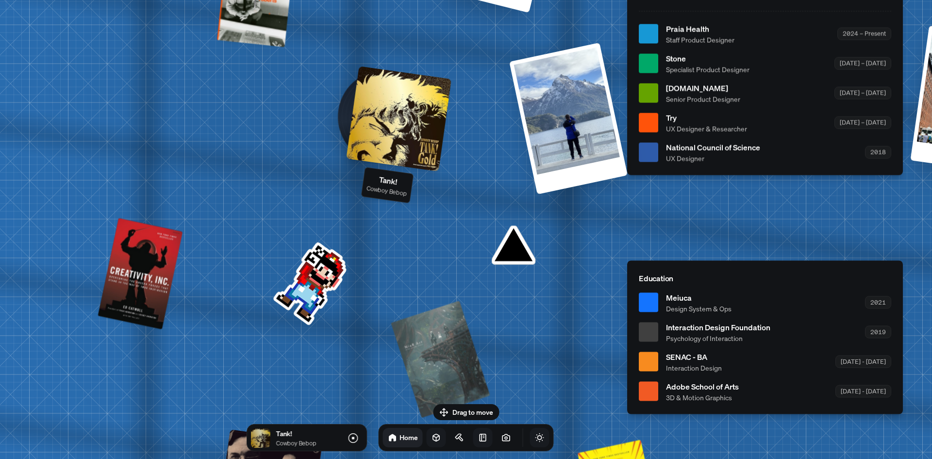
click at [374, 110] on div "[PERSON_NAME] [PERSON_NAME] Design Engineer Welcome to my space on the internet…" at bounding box center [767, 33] width 1452 height 1271
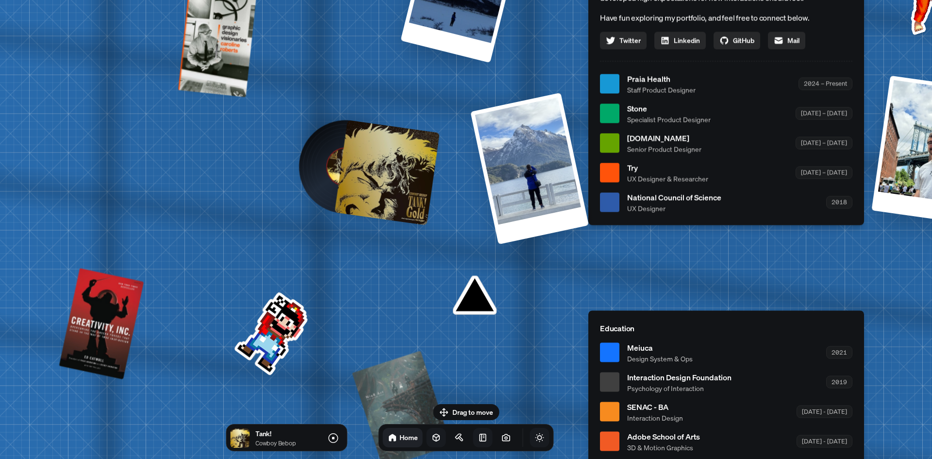
drag, startPoint x: 397, startPoint y: 169, endPoint x: 359, endPoint y: 229, distance: 71.1
click at [356, 334] on div "[PERSON_NAME] [PERSON_NAME] Design Engineer Welcome to my space on the internet…" at bounding box center [728, 83] width 1452 height 1271
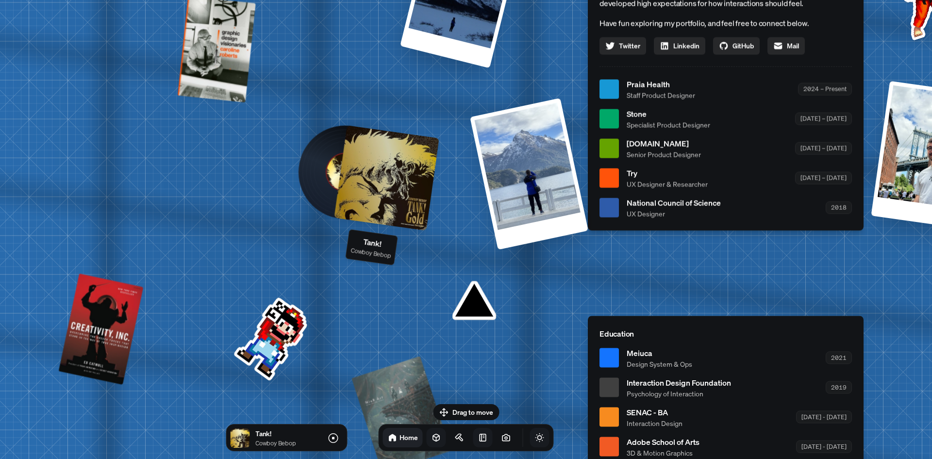
click at [378, 175] on div at bounding box center [386, 177] width 105 height 105
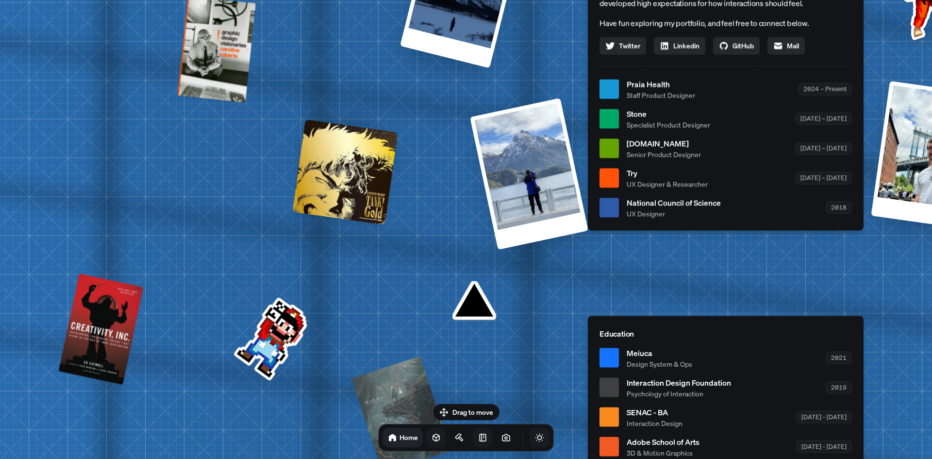
click at [368, 187] on div at bounding box center [345, 171] width 105 height 105
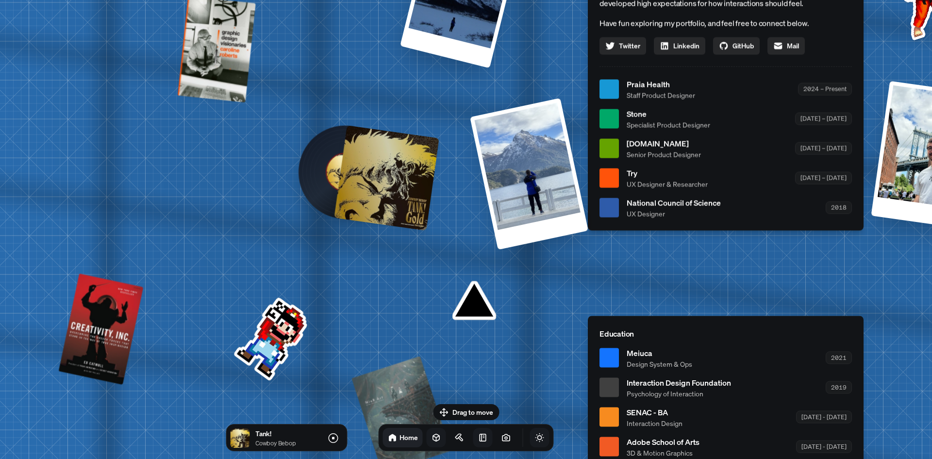
click at [371, 197] on div at bounding box center [386, 177] width 105 height 105
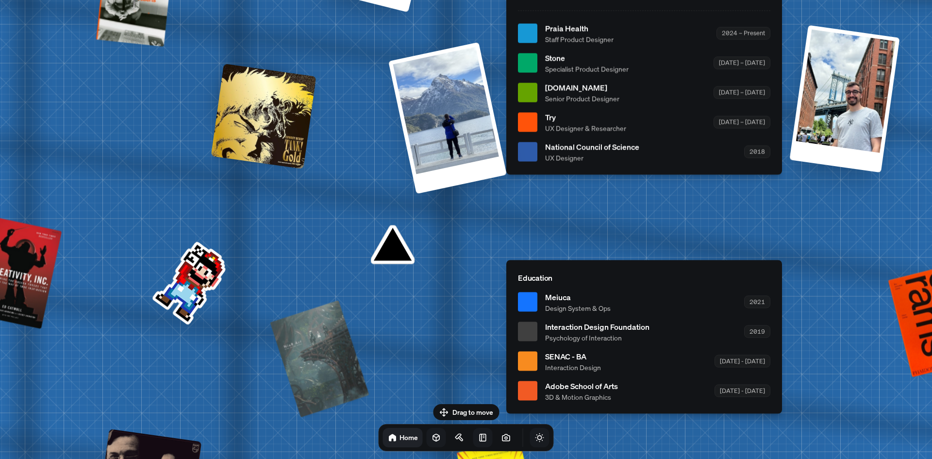
drag, startPoint x: 467, startPoint y: 245, endPoint x: 373, endPoint y: 123, distance: 153.9
click at [377, 132] on div "[PERSON_NAME] [PERSON_NAME] Design Engineer Welcome to my space on the internet…" at bounding box center [646, 33] width 1452 height 1271
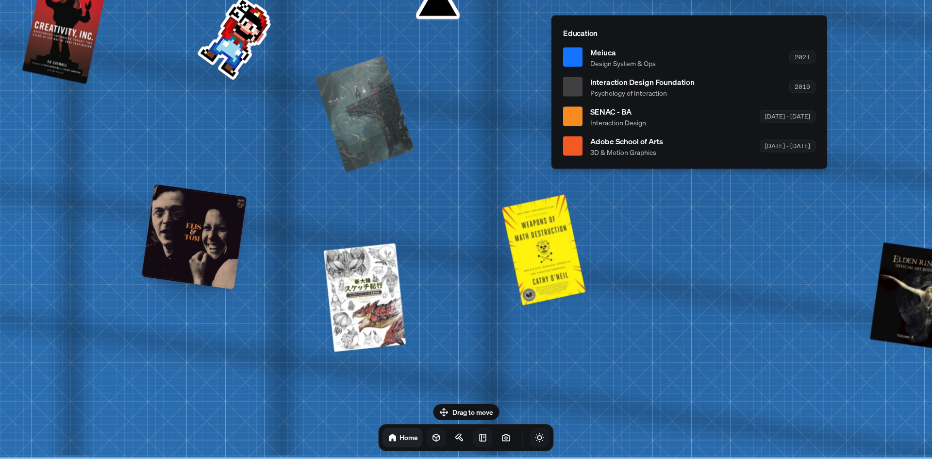
drag, startPoint x: 331, startPoint y: 249, endPoint x: 276, endPoint y: 159, distance: 106.1
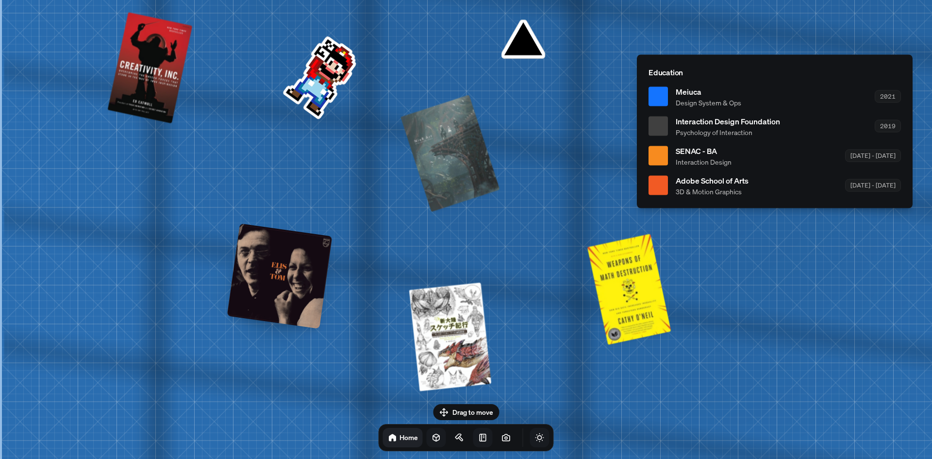
drag, startPoint x: 545, startPoint y: 348, endPoint x: 700, endPoint y: 386, distance: 158.9
click at [237, 279] on div at bounding box center [279, 275] width 105 height 105
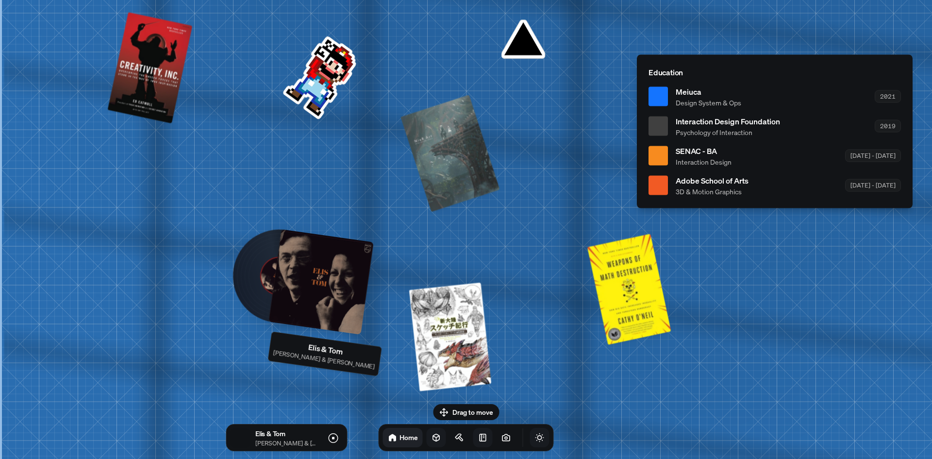
click at [304, 291] on div at bounding box center [320, 281] width 105 height 105
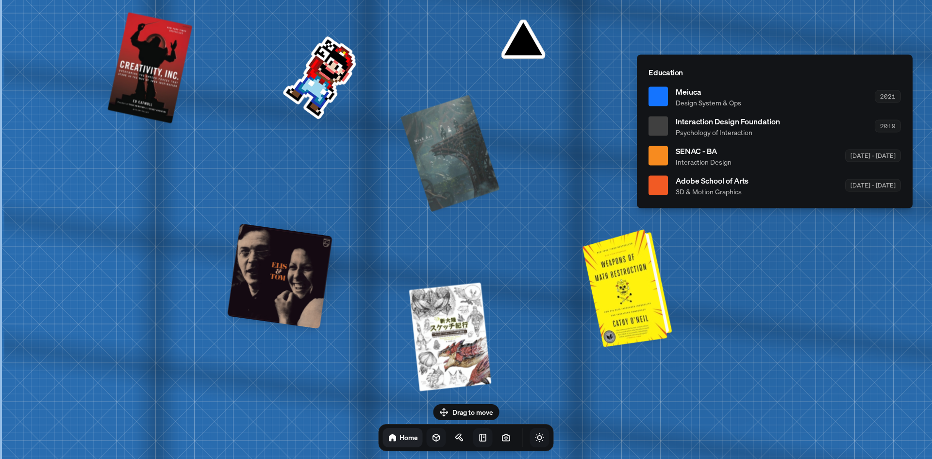
drag, startPoint x: 697, startPoint y: 336, endPoint x: 346, endPoint y: 294, distance: 353.4
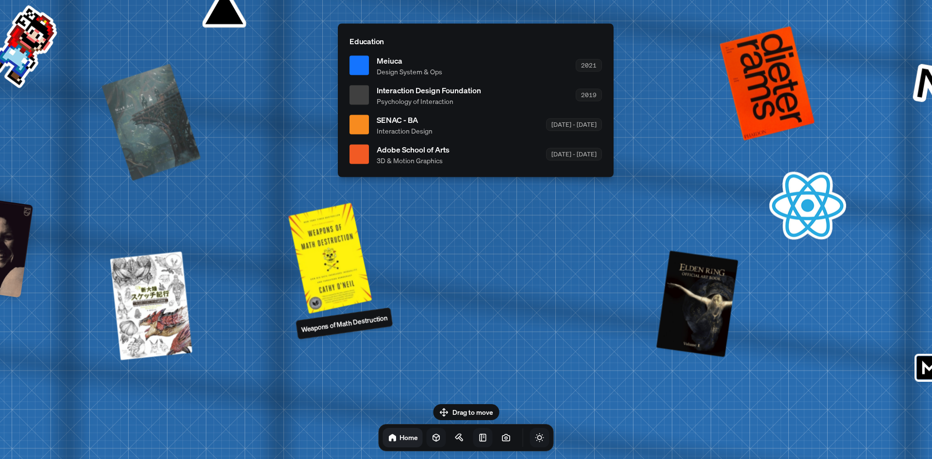
drag, startPoint x: 548, startPoint y: 316, endPoint x: 292, endPoint y: 317, distance: 256.2
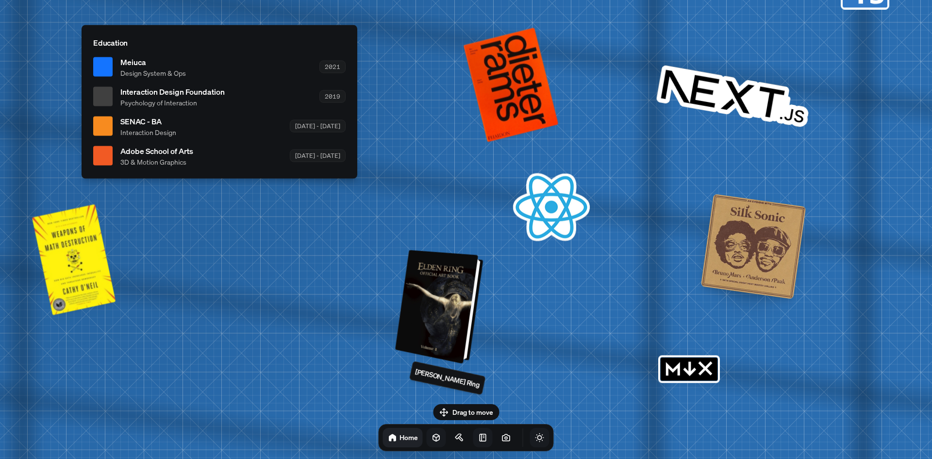
click at [428, 295] on div at bounding box center [440, 306] width 81 height 109
drag, startPoint x: 560, startPoint y: 331, endPoint x: 353, endPoint y: 254, distance: 221.1
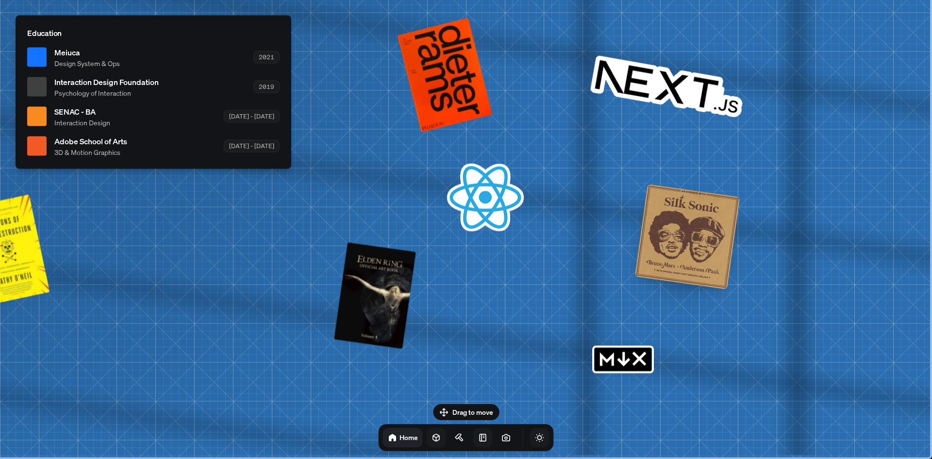
drag, startPoint x: 484, startPoint y: 264, endPoint x: 501, endPoint y: 297, distance: 37.8
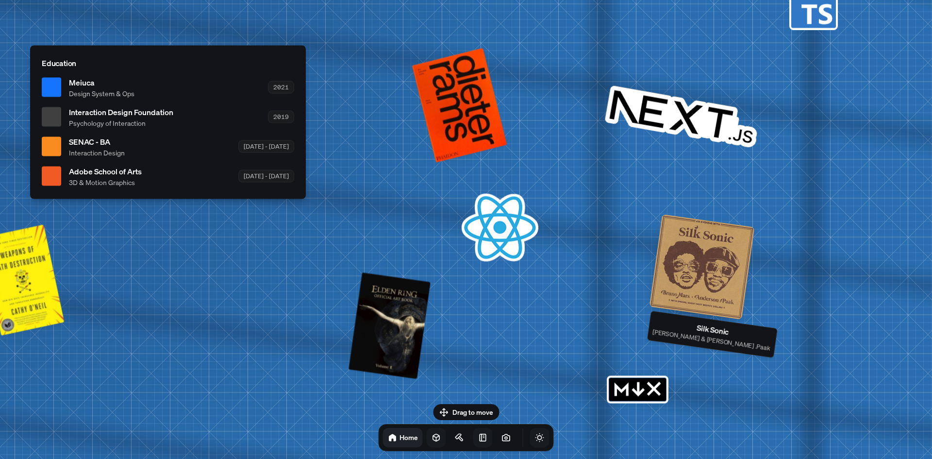
click at [687, 278] on div at bounding box center [701, 266] width 105 height 105
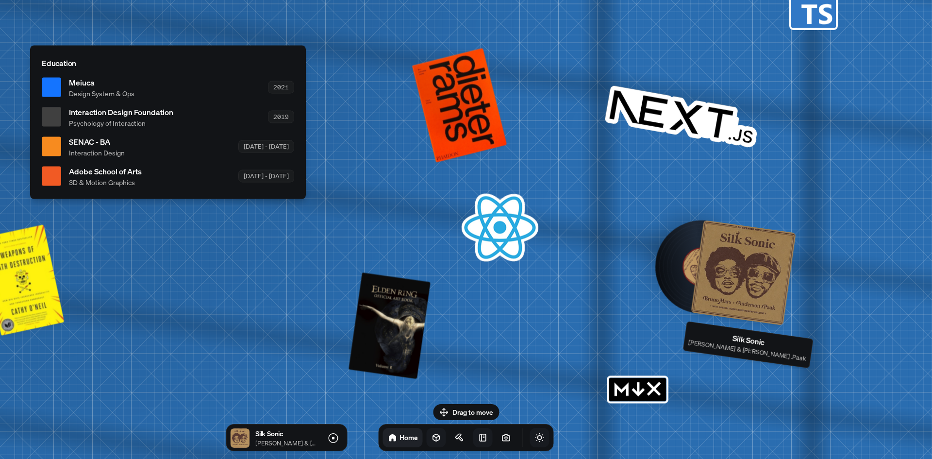
click at [726, 282] on div at bounding box center [742, 272] width 105 height 105
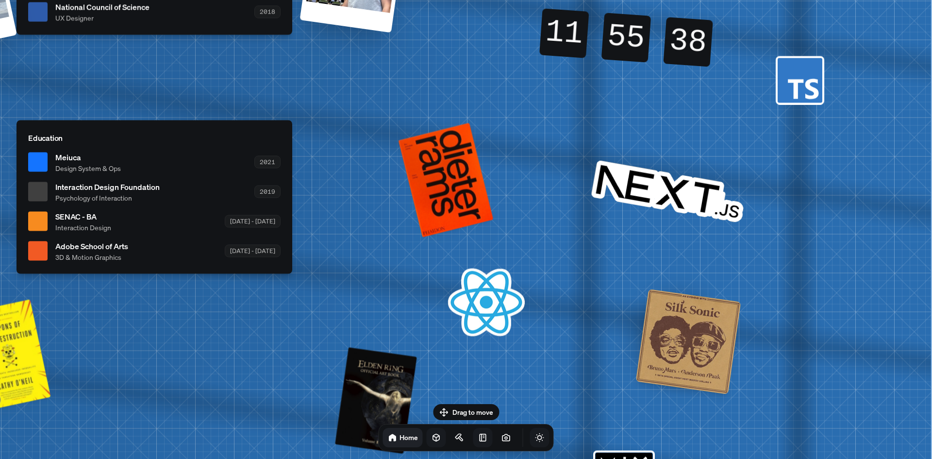
drag, startPoint x: 571, startPoint y: 262, endPoint x: 561, endPoint y: 397, distance: 135.7
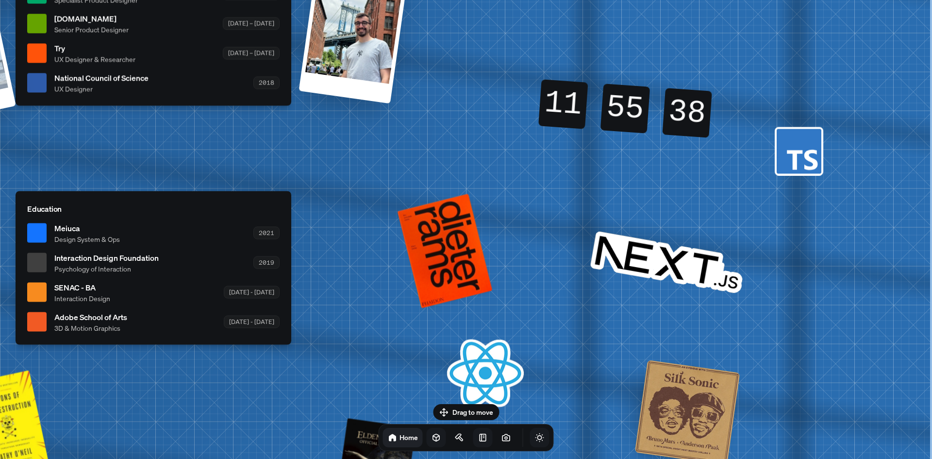
drag, startPoint x: 533, startPoint y: 271, endPoint x: 520, endPoint y: 347, distance: 77.2
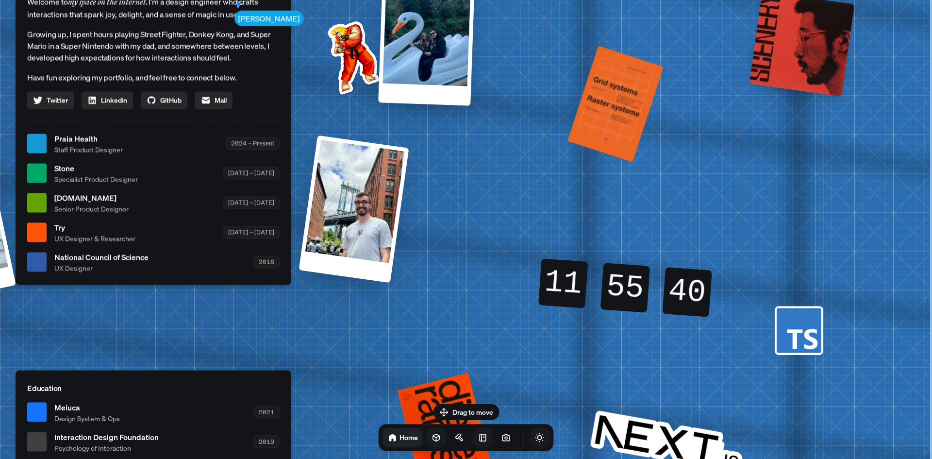
drag, startPoint x: 548, startPoint y: 385, endPoint x: 537, endPoint y: 377, distance: 13.9
click at [536, 384] on div "[PERSON_NAME] [PERSON_NAME] Design Engineer Welcome to my space on the internet…" at bounding box center [155, 143] width 1452 height 1271
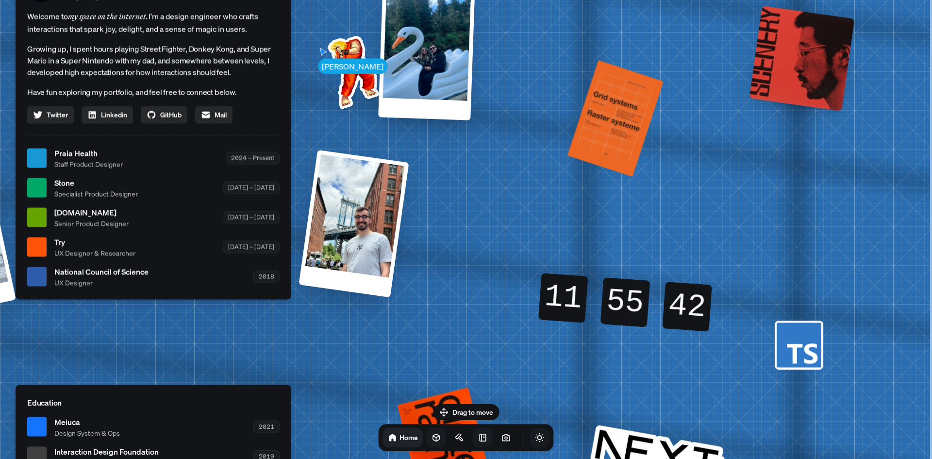
drag, startPoint x: 799, startPoint y: 331, endPoint x: 755, endPoint y: 340, distance: 44.2
click at [760, 351] on div "[PERSON_NAME] [PERSON_NAME] Design Engineer Welcome to my space on the internet…" at bounding box center [155, 158] width 1452 height 1271
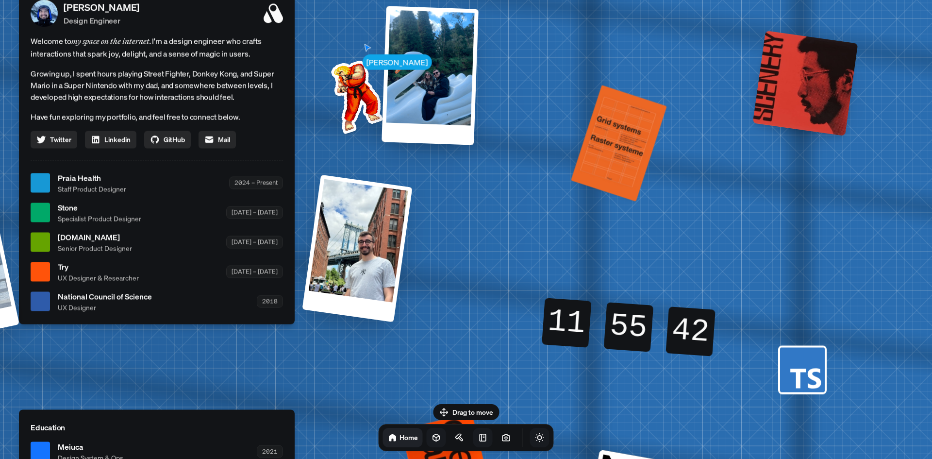
drag, startPoint x: 743, startPoint y: 296, endPoint x: 734, endPoint y: 325, distance: 30.1
click at [739, 321] on div "[PERSON_NAME] [PERSON_NAME] Design Engineer Welcome to my space on the internet…" at bounding box center [159, 182] width 1452 height 1271
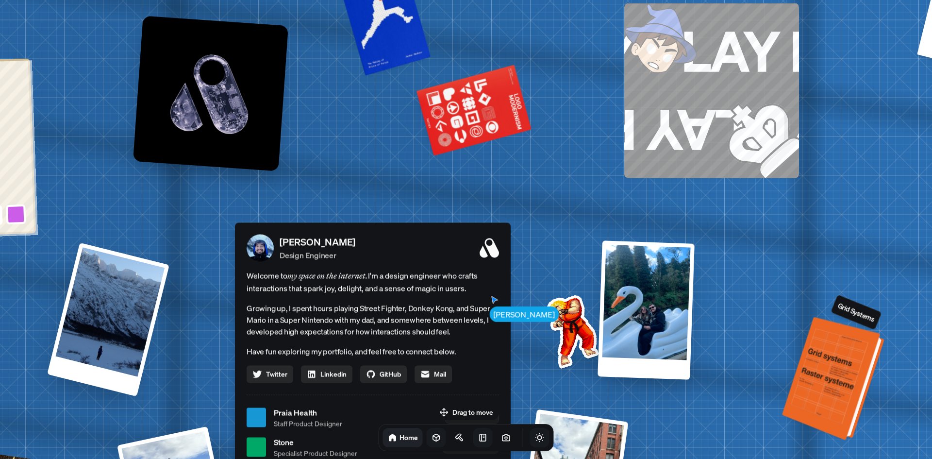
drag, startPoint x: 618, startPoint y: 151, endPoint x: 862, endPoint y: 376, distance: 331.4
click at [862, 378] on div at bounding box center [834, 379] width 95 height 119
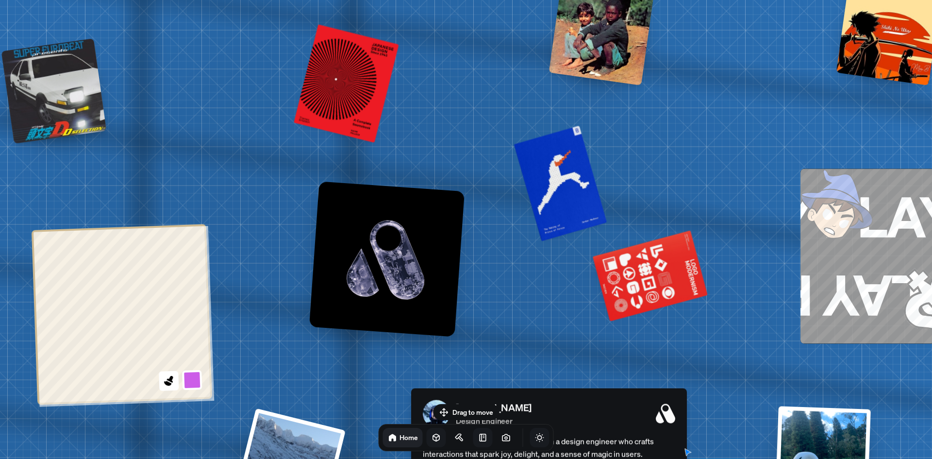
drag, startPoint x: 625, startPoint y: 167, endPoint x: 815, endPoint y: 334, distance: 252.7
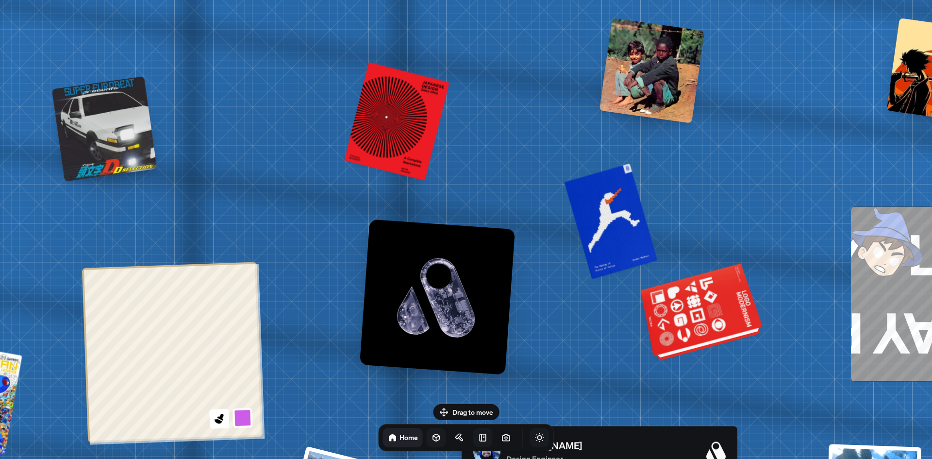
drag, startPoint x: 659, startPoint y: 225, endPoint x: 870, endPoint y: 347, distance: 243.9
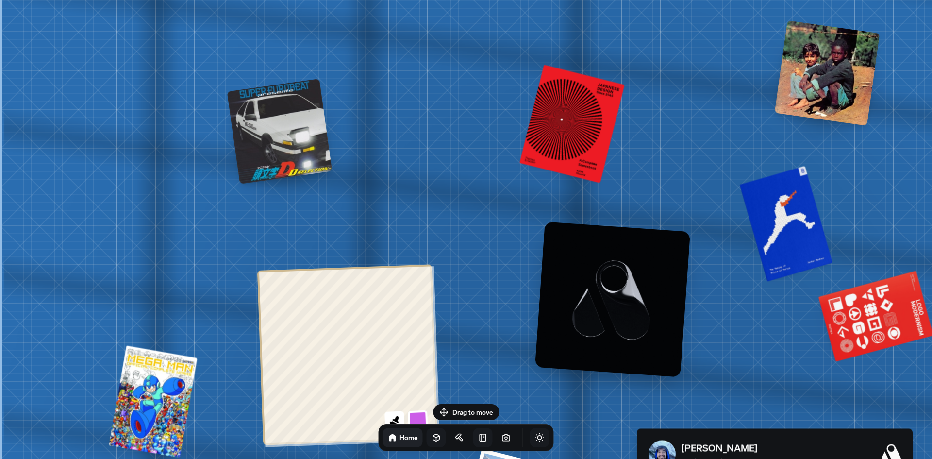
drag, startPoint x: 551, startPoint y: 221, endPoint x: 699, endPoint y: 164, distance: 159.3
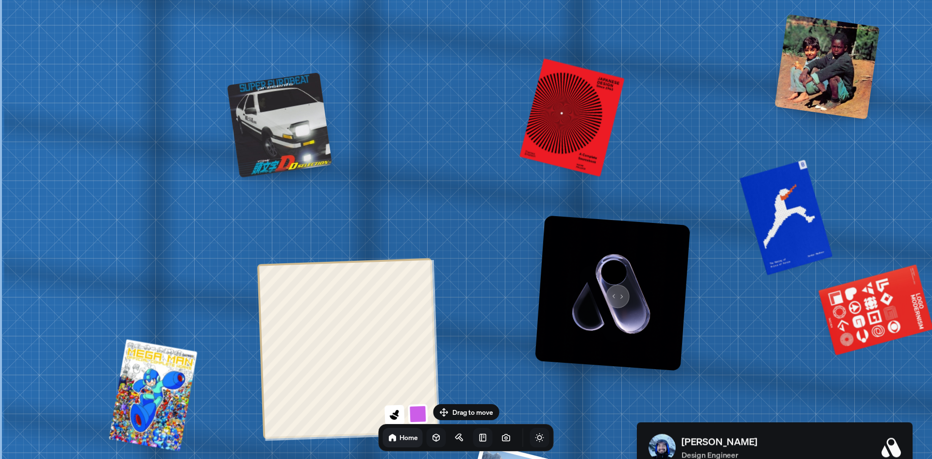
drag, startPoint x: 613, startPoint y: 291, endPoint x: 610, endPoint y: 282, distance: 8.6
click at [611, 285] on img at bounding box center [612, 292] width 155 height 155
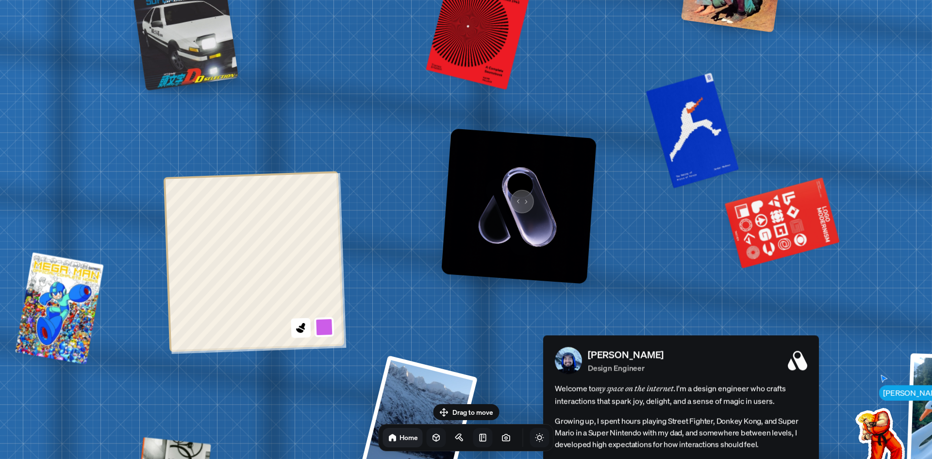
drag, startPoint x: 594, startPoint y: 259, endPoint x: 510, endPoint y: 193, distance: 106.8
click at [510, 193] on img at bounding box center [518, 205] width 155 height 155
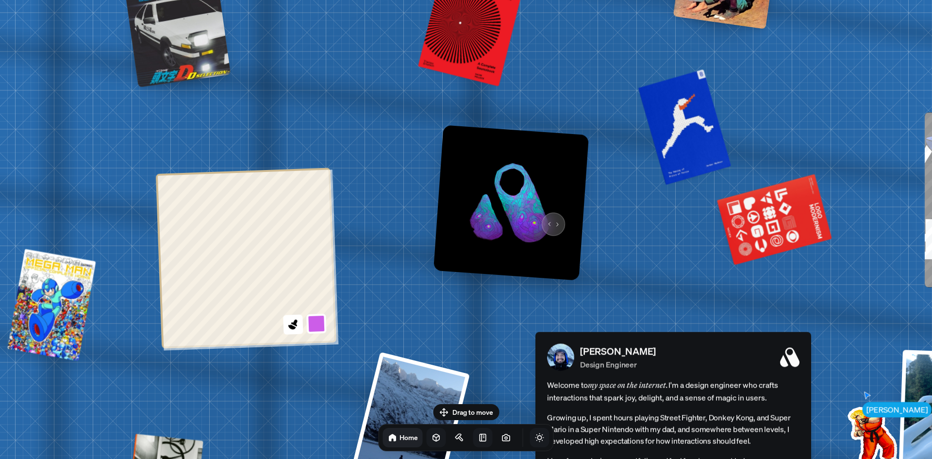
click at [550, 216] on img at bounding box center [510, 202] width 155 height 155
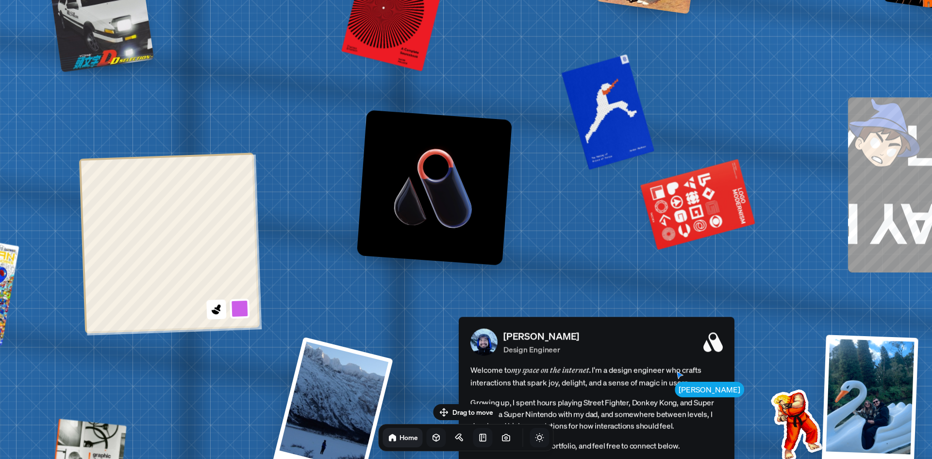
drag, startPoint x: 667, startPoint y: 269, endPoint x: 588, endPoint y: 253, distance: 80.2
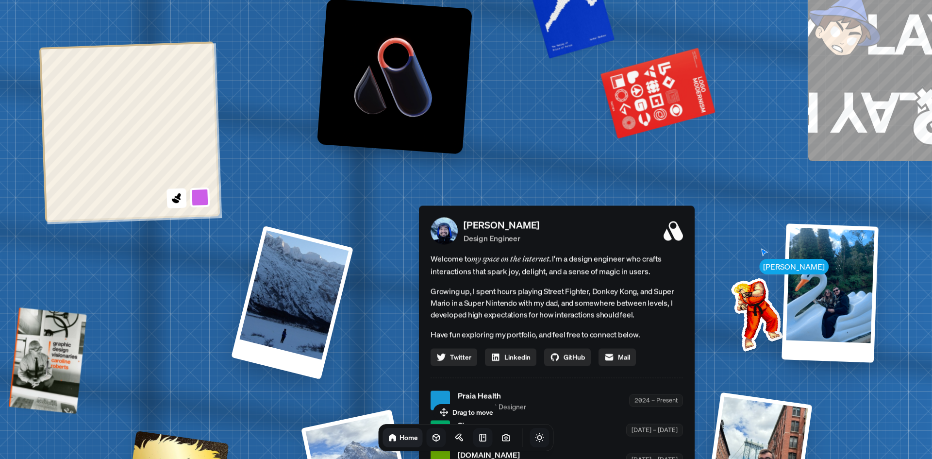
drag, startPoint x: 555, startPoint y: 256, endPoint x: 514, endPoint y: 177, distance: 89.0
click at [514, 177] on div "[PERSON_NAME] [PERSON_NAME] Design Engineer Welcome to my space on the internet…" at bounding box center [559, 400] width 1452 height 1271
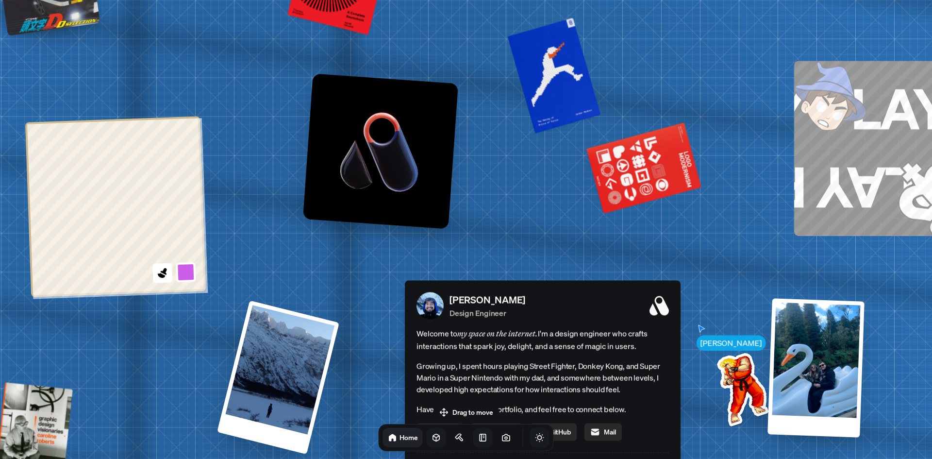
drag, startPoint x: 539, startPoint y: 164, endPoint x: 538, endPoint y: 174, distance: 9.8
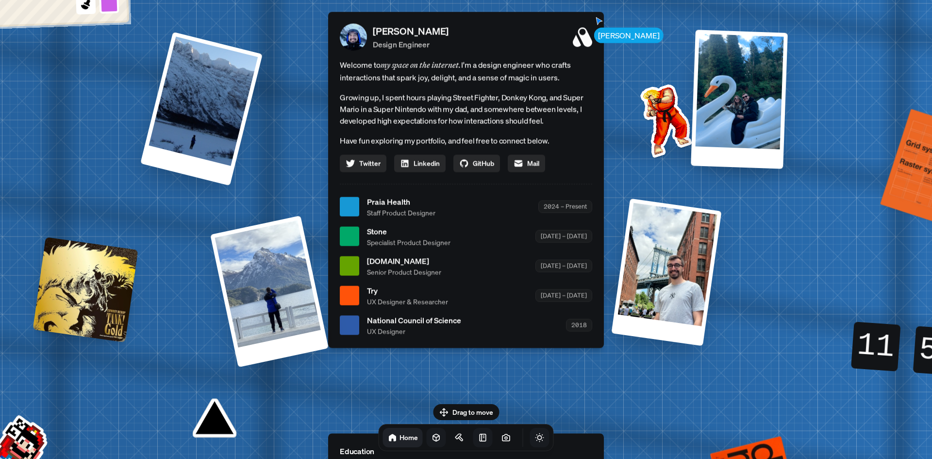
drag, startPoint x: 707, startPoint y: 311, endPoint x: 628, endPoint y: 355, distance: 90.8
click at [628, 355] on div "[PERSON_NAME] [PERSON_NAME] Design Engineer Welcome to my space on the internet…" at bounding box center [468, 206] width 1452 height 1271
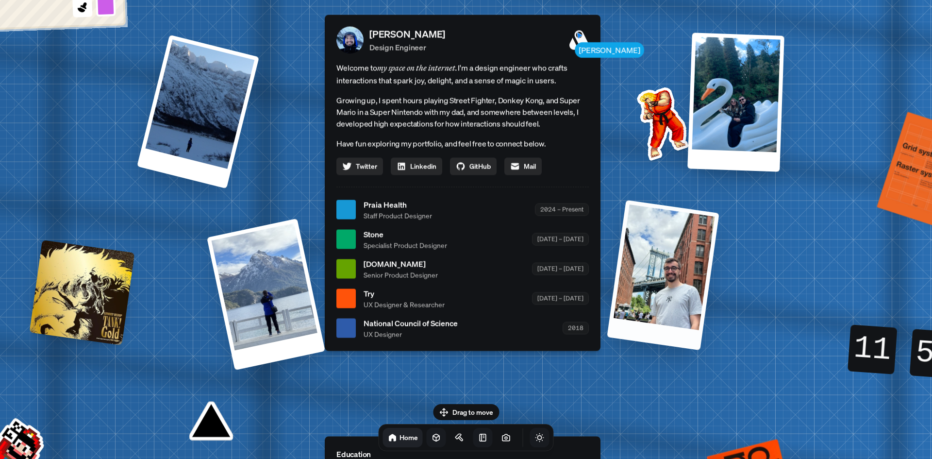
click at [654, 309] on div at bounding box center [663, 274] width 112 height 150
click at [654, 309] on div at bounding box center [663, 275] width 112 height 150
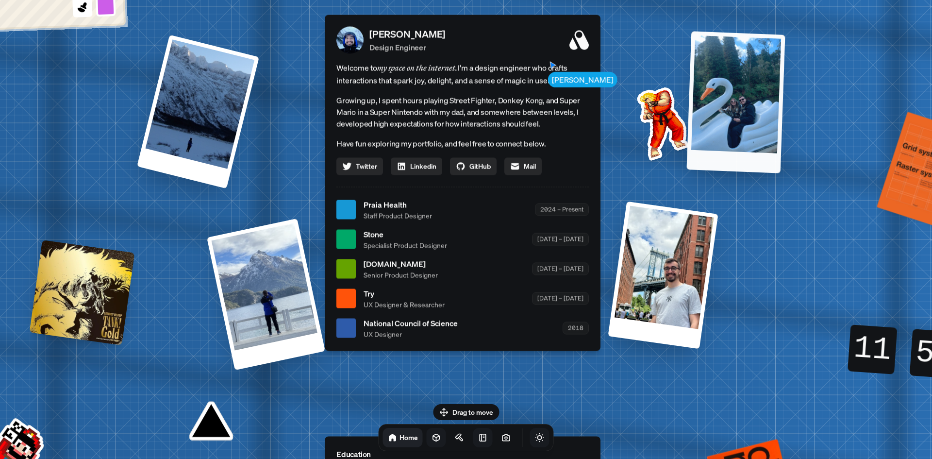
click at [691, 142] on div at bounding box center [735, 102] width 98 height 142
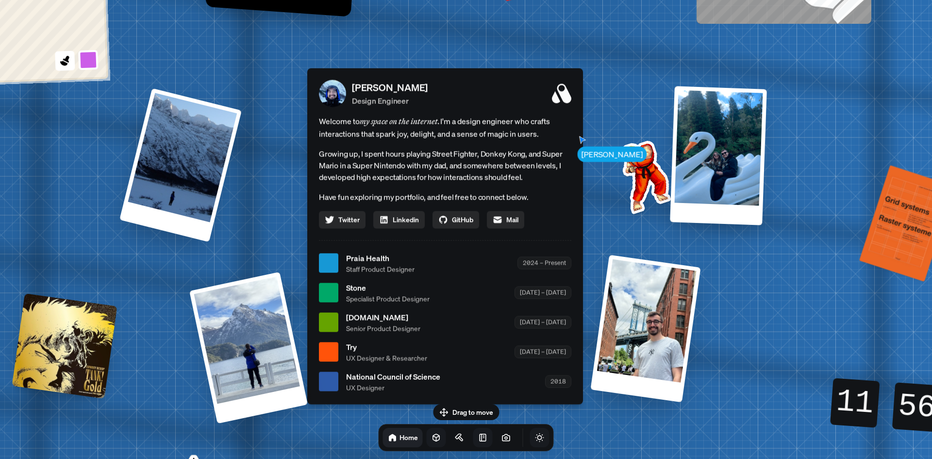
drag, startPoint x: 626, startPoint y: 167, endPoint x: 607, endPoint y: 221, distance: 56.9
click at [608, 221] on div "[PERSON_NAME] [PERSON_NAME] Design Engineer Welcome to my space on the internet…" at bounding box center [447, 262] width 1452 height 1271
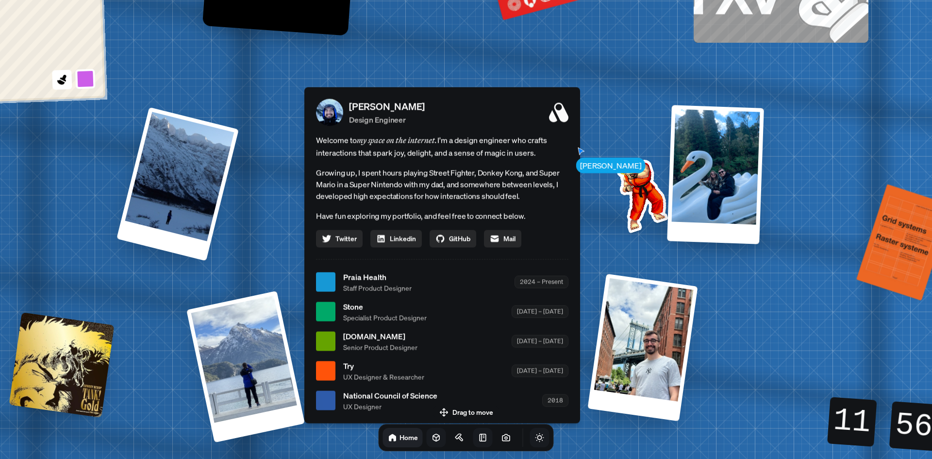
drag, startPoint x: 604, startPoint y: 218, endPoint x: 601, endPoint y: 245, distance: 26.4
click at [601, 245] on div "[PERSON_NAME] [PERSON_NAME] Design Engineer Welcome to my space on the internet…" at bounding box center [444, 281] width 1452 height 1271
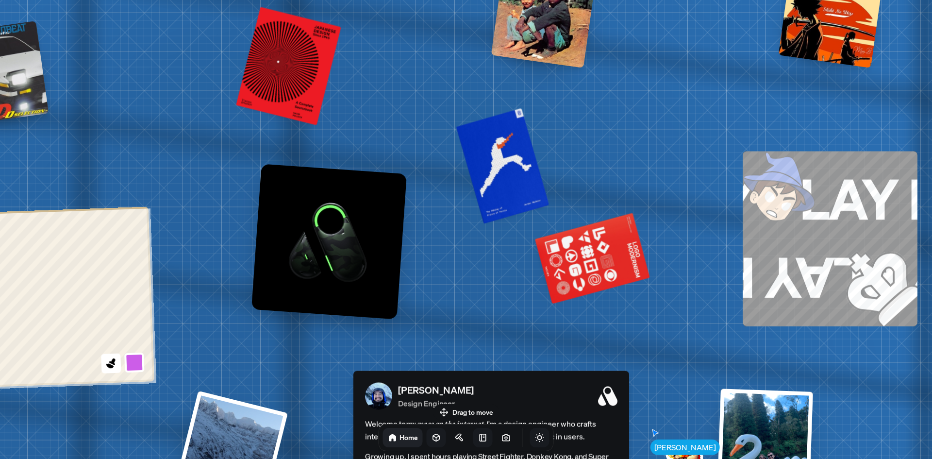
drag, startPoint x: 415, startPoint y: 43, endPoint x: 463, endPoint y: 315, distance: 276.4
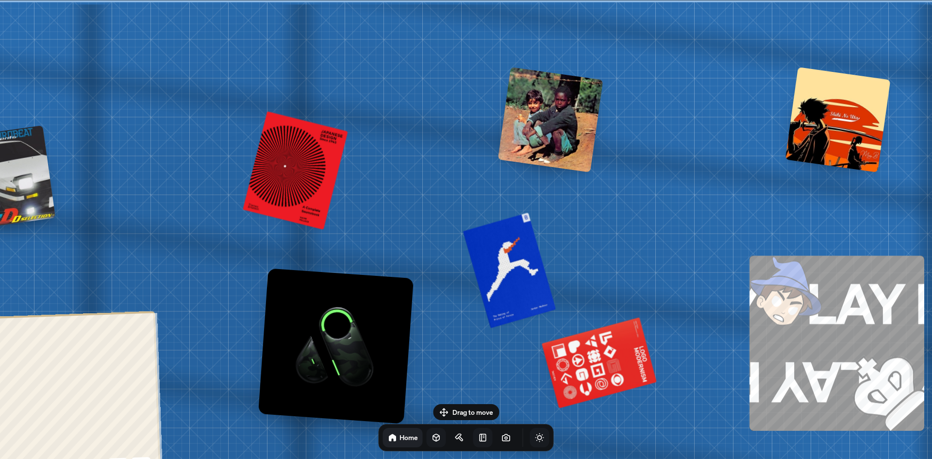
drag, startPoint x: 429, startPoint y: 128, endPoint x: 431, endPoint y: 323, distance: 195.6
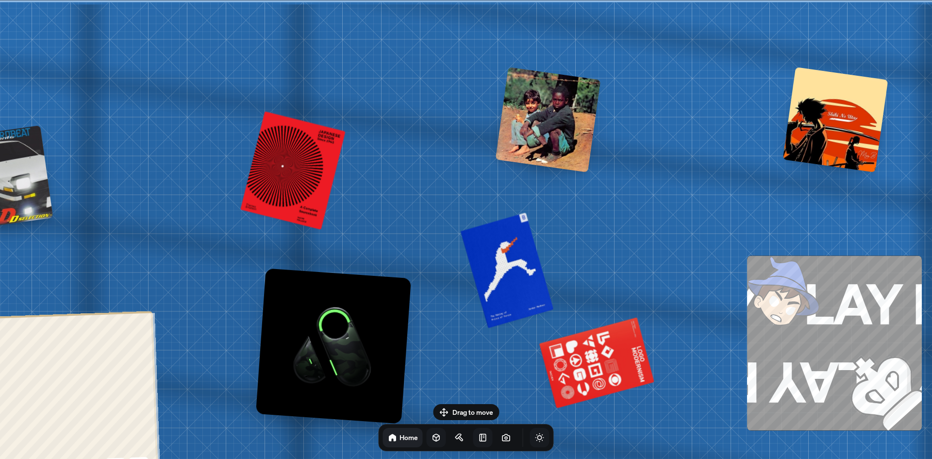
drag, startPoint x: 421, startPoint y: 92, endPoint x: 399, endPoint y: -21, distance: 115.1
click at [399, 0] on html "[PERSON_NAME] [PERSON_NAME] Design Engineer Welcome to my space on the internet…" at bounding box center [466, 0] width 932 height 0
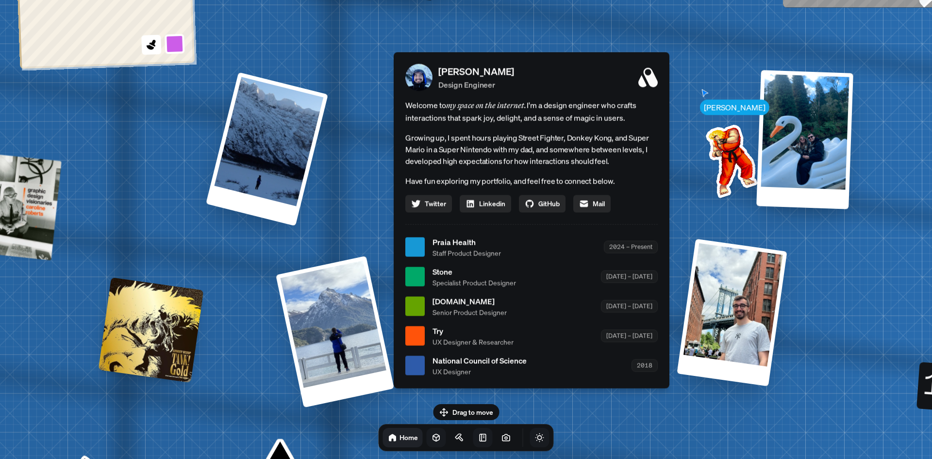
drag, startPoint x: 316, startPoint y: 154, endPoint x: 386, endPoint y: 74, distance: 106.6
click at [386, 74] on div "[PERSON_NAME] [PERSON_NAME] Design Engineer Welcome to my space on the internet…" at bounding box center [533, 246] width 1452 height 1271
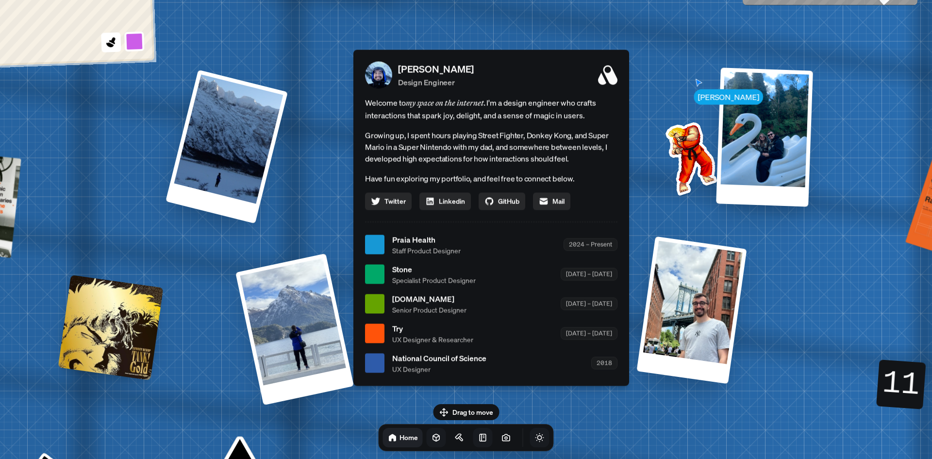
drag, startPoint x: 357, startPoint y: 114, endPoint x: 371, endPoint y: 59, distance: 56.7
click at [314, 107] on div "[PERSON_NAME] [PERSON_NAME] Design Engineer Welcome to my space on the internet…" at bounding box center [493, 244] width 1452 height 1271
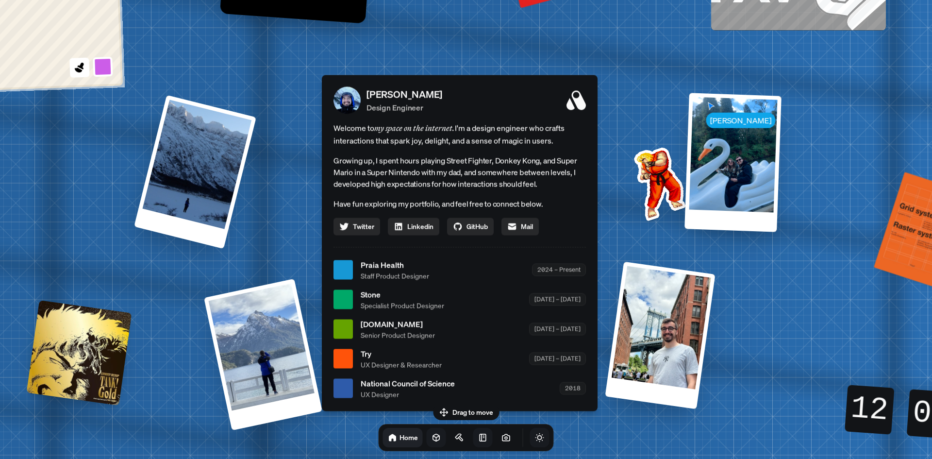
drag, startPoint x: 532, startPoint y: 41, endPoint x: 501, endPoint y: 64, distance: 38.8
click at [501, 64] on div "[PERSON_NAME] [PERSON_NAME] Design Engineer Welcome to my space on the internet…" at bounding box center [462, 269] width 1452 height 1271
